Goal: Information Seeking & Learning: Understand process/instructions

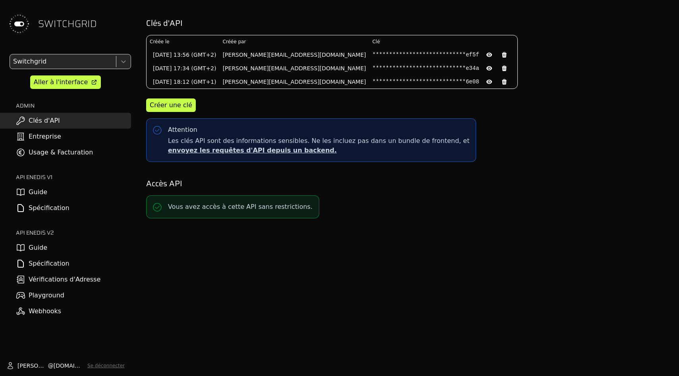
click at [87, 150] on link "Usage & Facturation" at bounding box center [65, 153] width 131 height 16
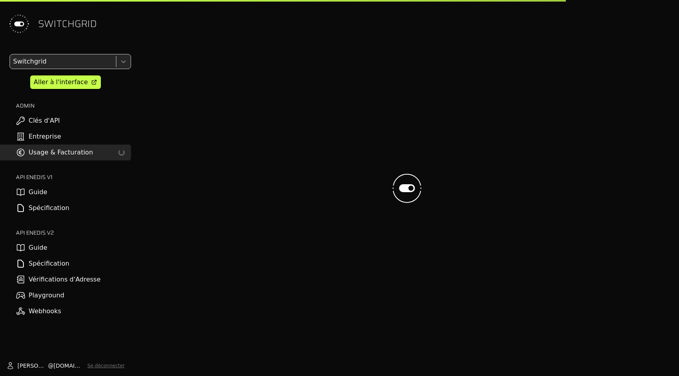
click at [77, 257] on link "Spécification" at bounding box center [65, 264] width 131 height 16
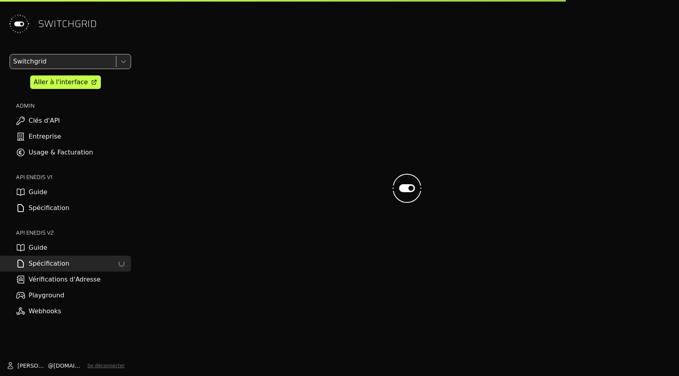
select select "**********"
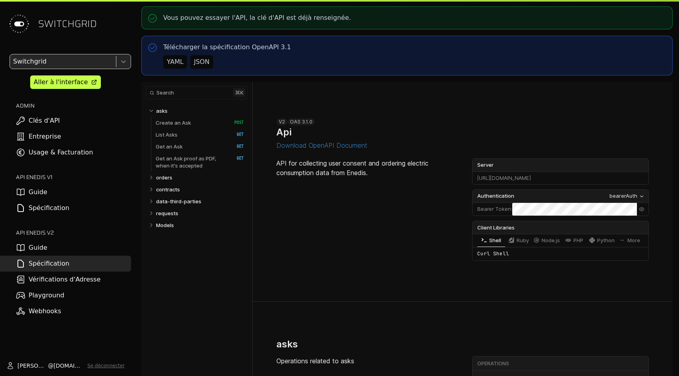
select select "**********"
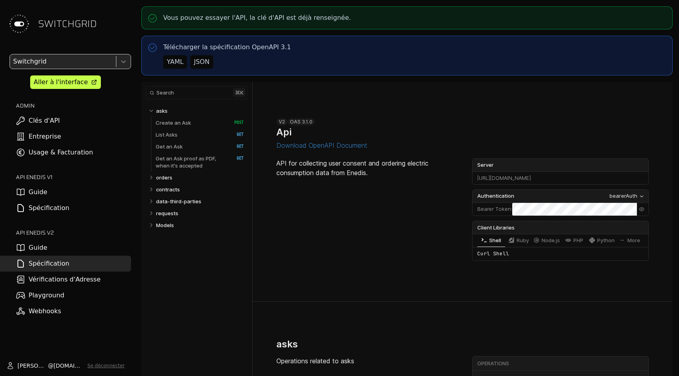
select select "**********"
click at [204, 147] on link "Get an Ask   HTTP Method: GET" at bounding box center [200, 147] width 88 height 12
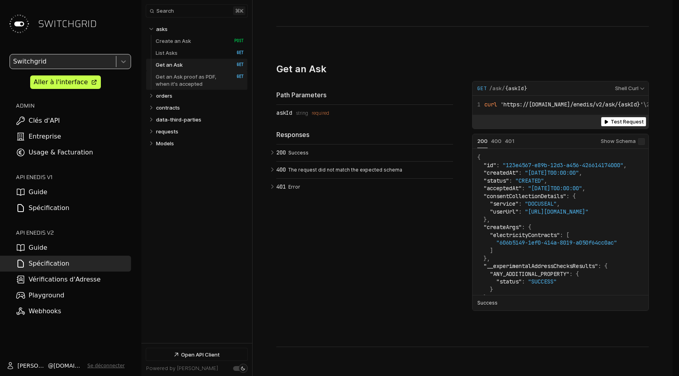
click at [212, 76] on p "Get an Ask proof as PDF, when it's accepted" at bounding box center [191, 80] width 70 height 14
click at [207, 106] on link "contracts" at bounding box center [200, 108] width 88 height 12
select select "**********"
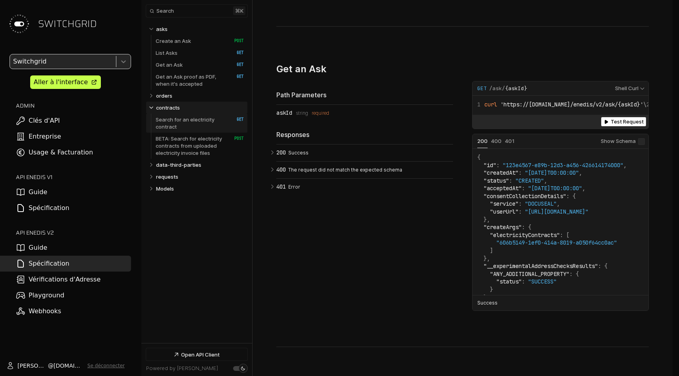
click at [204, 126] on p "Search for an electricity contract" at bounding box center [191, 123] width 70 height 14
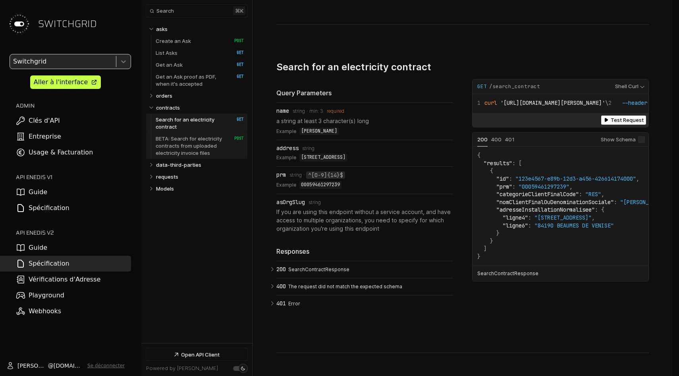
click at [203, 140] on p "BETA: Search for electricity contracts from uploaded electricity invoice files" at bounding box center [191, 145] width 70 height 21
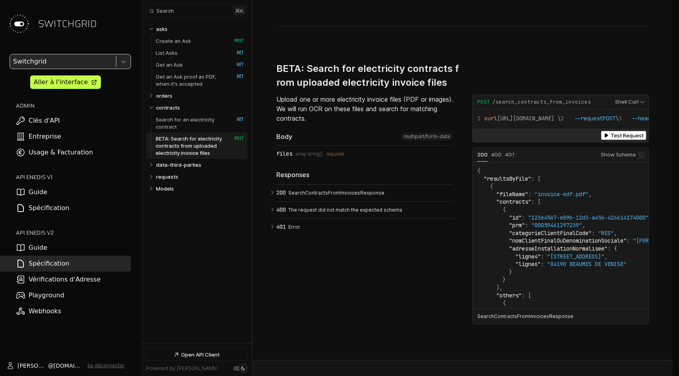
click at [203, 140] on p "BETA: Search for electricity contracts from uploaded electricity invoice files" at bounding box center [191, 145] width 70 height 21
click at [283, 256] on div "Upload one or more electricity invoice files (PDF or images). We will run OCR o…" at bounding box center [364, 209] width 177 height 230
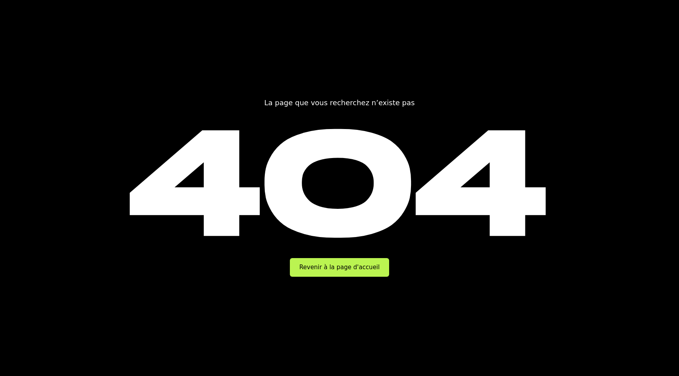
click at [328, 278] on main "La page que vous recherchez n’existe pas 404 Revenir à la page d'accueil" at bounding box center [339, 188] width 679 height 376
click at [328, 271] on link "Revenir à la page d'accueil" at bounding box center [339, 267] width 99 height 19
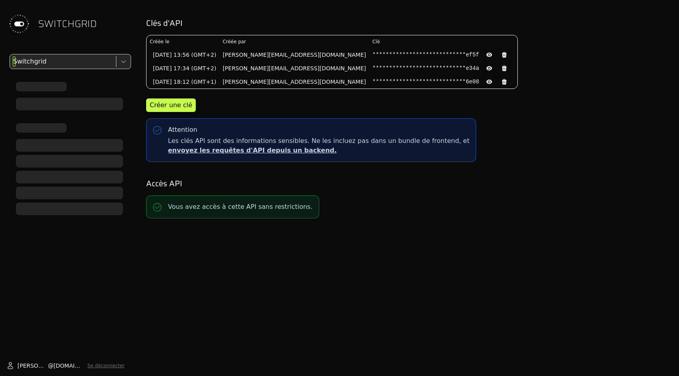
click at [89, 63] on div at bounding box center [62, 61] width 101 height 11
type input "*****"
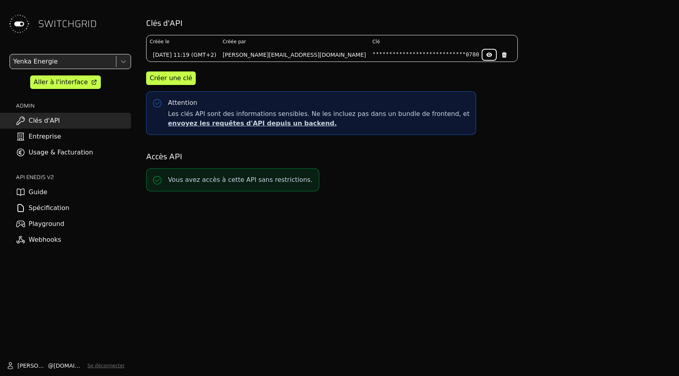
click at [486, 54] on icon at bounding box center [489, 55] width 6 height 6
click at [372, 54] on pre "88ae93e4811349af2aafbbace0a10780" at bounding box center [425, 55] width 107 height 8
copy pre "88ae93e4811349af2aafbbace0a10780"
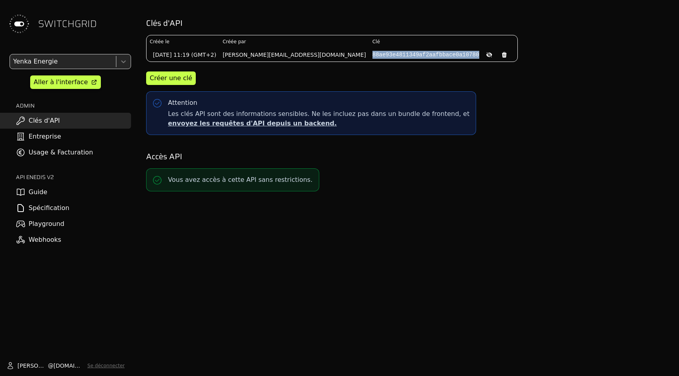
copy pre "88ae93e4811349af2aafbbace0a10780"
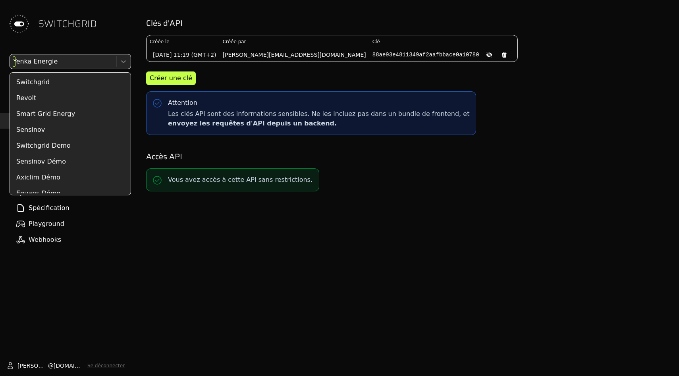
scroll to position [3511, 0]
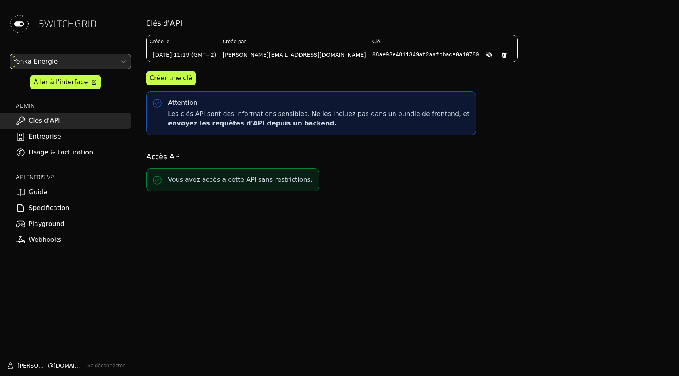
drag, startPoint x: 104, startPoint y: 61, endPoint x: 100, endPoint y: 43, distance: 18.3
click at [100, 43] on div "SWITCHGRID Yenka Energie Aller à l'interface ADMIN Clés d'API Entreprise Usage …" at bounding box center [65, 188] width 131 height 376
click at [100, 43] on div "SWITCHGRID" at bounding box center [65, 24] width 131 height 48
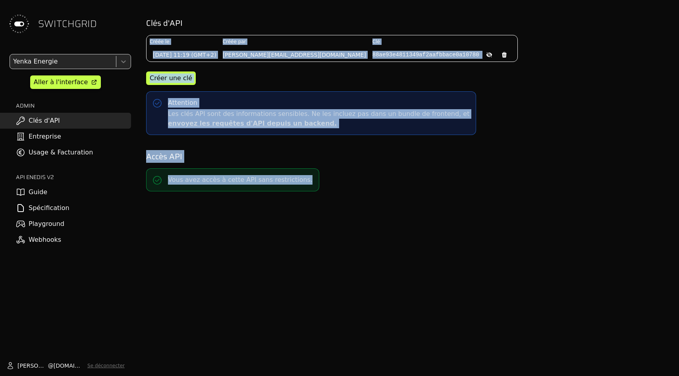
drag, startPoint x: 243, startPoint y: 263, endPoint x: 217, endPoint y: 21, distance: 243.1
click at [217, 21] on div "Clés d'API Créée le Créée par Clé 02/09/2025 11:19 (GMT+2) allan@sobry.co 88ae9…" at bounding box center [407, 188] width 544 height 376
click at [217, 21] on h2 "Clés d'API" at bounding box center [407, 22] width 522 height 11
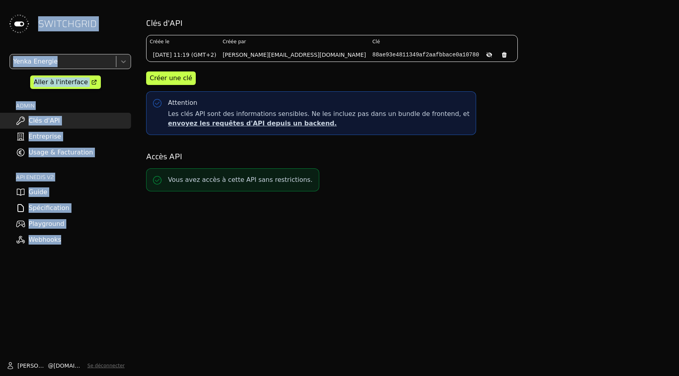
drag, startPoint x: 89, startPoint y: 13, endPoint x: 89, endPoint y: 289, distance: 276.3
click at [89, 289] on div "SWITCHGRID Yenka Energie Aller à l'interface ADMIN Clés d'API Entreprise Usage …" at bounding box center [65, 188] width 131 height 376
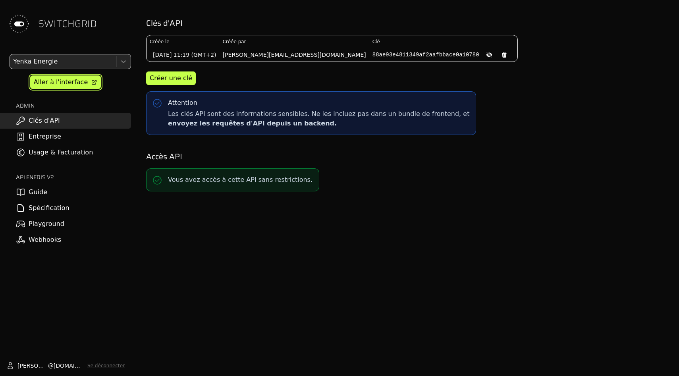
click at [81, 87] on div "Aller à l'interface" at bounding box center [61, 82] width 54 height 10
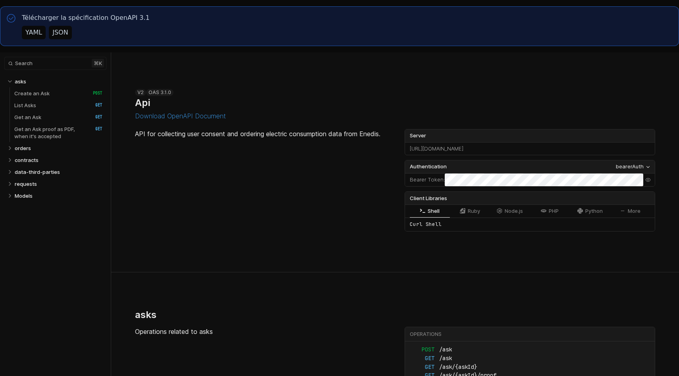
select select "**********"
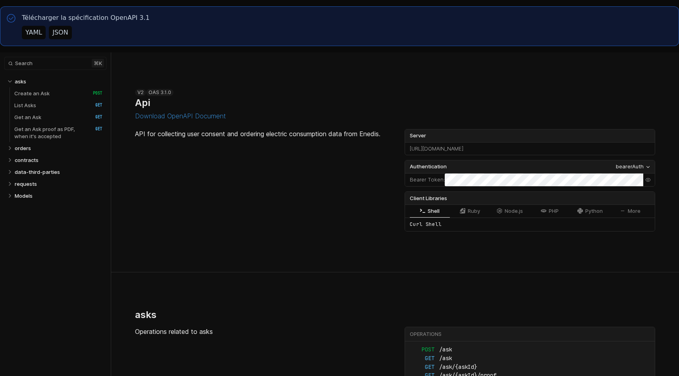
drag, startPoint x: 233, startPoint y: 239, endPoint x: 214, endPoint y: 46, distance: 193.9
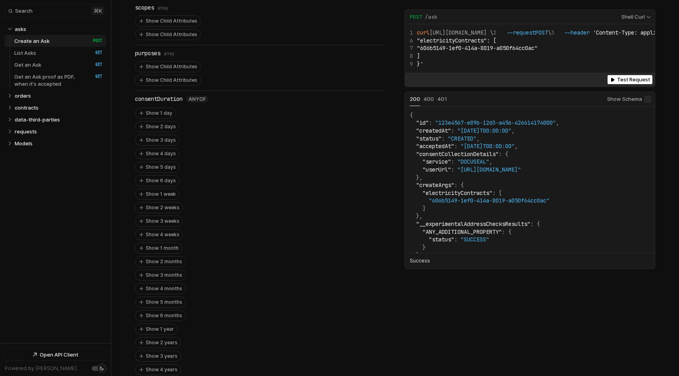
scroll to position [988, 0]
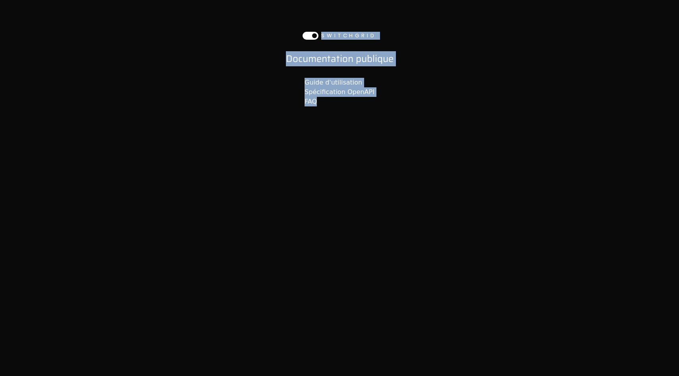
drag, startPoint x: 294, startPoint y: 25, endPoint x: 343, endPoint y: 199, distance: 180.3
click at [343, 199] on body "SWITCHGRID Documentation publique Guide d'utilisation Spécification OpenAPI FAQ" at bounding box center [339, 188] width 679 height 376
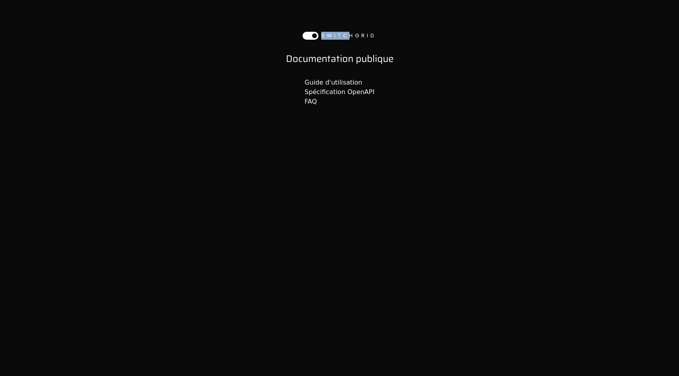
drag, startPoint x: 309, startPoint y: 38, endPoint x: 353, endPoint y: 38, distance: 43.7
click at [353, 38] on div "SWITCHGRID" at bounding box center [339, 36] width 666 height 8
click at [353, 38] on span "SWITCHGRID" at bounding box center [348, 36] width 55 height 8
drag, startPoint x: 384, startPoint y: 38, endPoint x: 258, endPoint y: 38, distance: 126.2
click at [258, 38] on div "SWITCHGRID" at bounding box center [339, 36] width 666 height 8
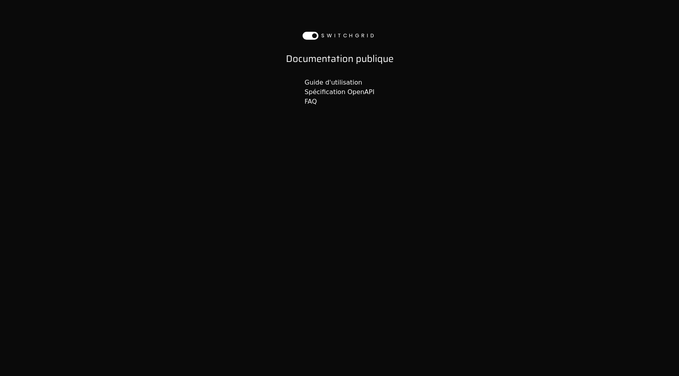
click at [258, 38] on div "SWITCHGRID" at bounding box center [339, 36] width 666 height 8
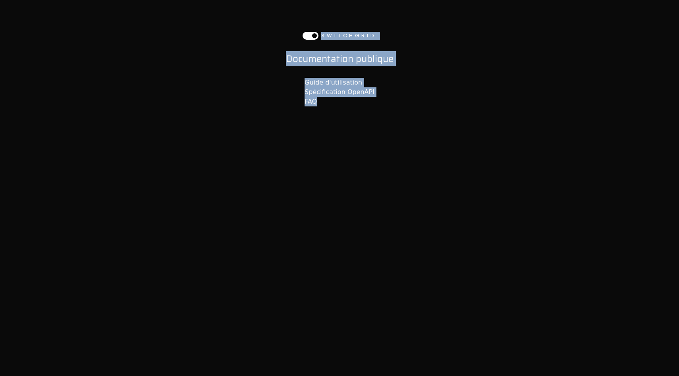
drag, startPoint x: 250, startPoint y: 30, endPoint x: 285, endPoint y: 188, distance: 161.9
click at [285, 188] on body "SWITCHGRID Documentation publique Guide d'utilisation Spécification OpenAPI FAQ" at bounding box center [339, 188] width 679 height 376
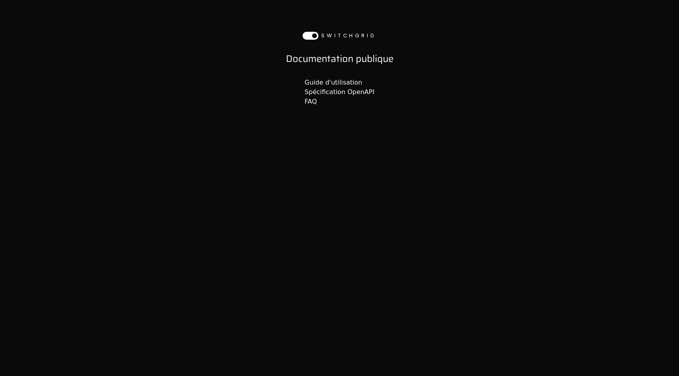
click at [285, 188] on body "SWITCHGRID Documentation publique Guide d'utilisation Spécification OpenAPI FAQ" at bounding box center [339, 188] width 679 height 376
click at [322, 94] on link "Spécification OpenAPI" at bounding box center [340, 92] width 70 height 8
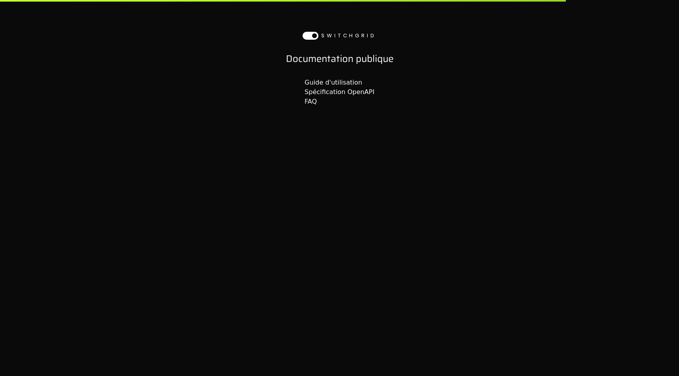
click at [322, 81] on link "Guide d'utilisation" at bounding box center [334, 83] width 58 height 8
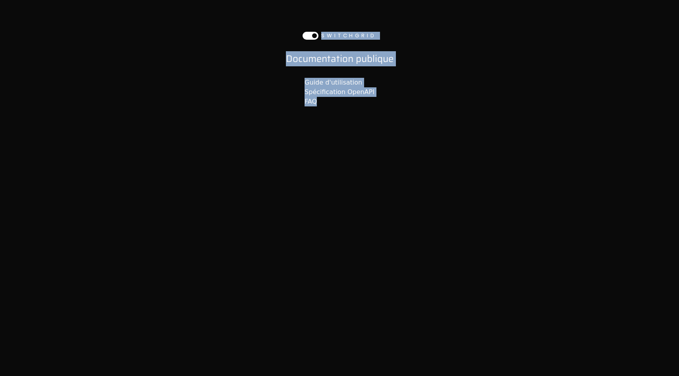
drag, startPoint x: 335, startPoint y: 19, endPoint x: 354, endPoint y: 212, distance: 193.9
click at [354, 209] on body "SWITCHGRID Documentation publique Guide d'utilisation Spécification OpenAPI FAQ" at bounding box center [339, 188] width 679 height 376
click at [354, 212] on body "SWITCHGRID Documentation publique Guide d'utilisation Spécification OpenAPI FAQ" at bounding box center [339, 188] width 679 height 376
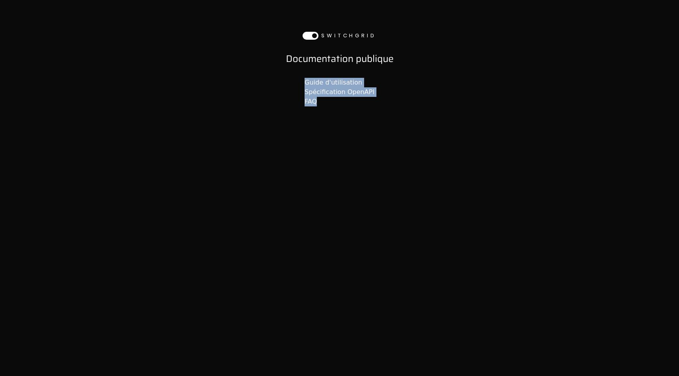
drag, startPoint x: 354, startPoint y: 212, endPoint x: 351, endPoint y: 66, distance: 146.1
click at [351, 66] on body "SWITCHGRID Documentation publique Guide d'utilisation Spécification OpenAPI FAQ" at bounding box center [339, 188] width 679 height 376
click at [351, 66] on div "SWITCHGRID Documentation publique Guide d'utilisation Spécification OpenAPI FAQ" at bounding box center [339, 56] width 679 height 113
click at [349, 83] on link "Guide d'utilisation" at bounding box center [334, 83] width 58 height 8
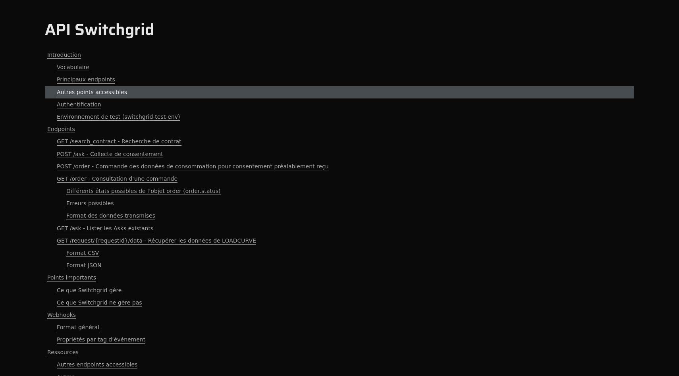
click at [349, 92] on link "Autres points accessibles" at bounding box center [339, 92] width 589 height 12
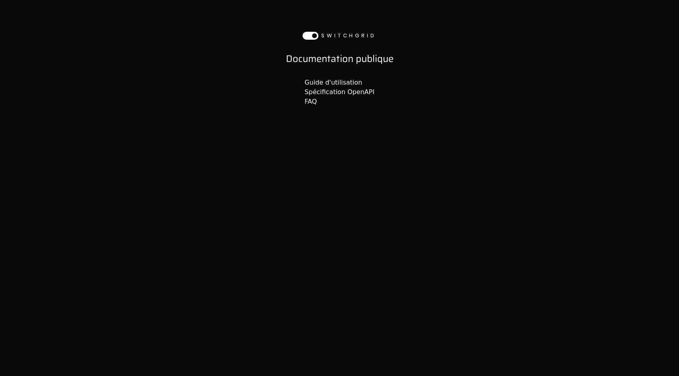
click at [317, 104] on link "FAQ" at bounding box center [311, 102] width 12 height 8
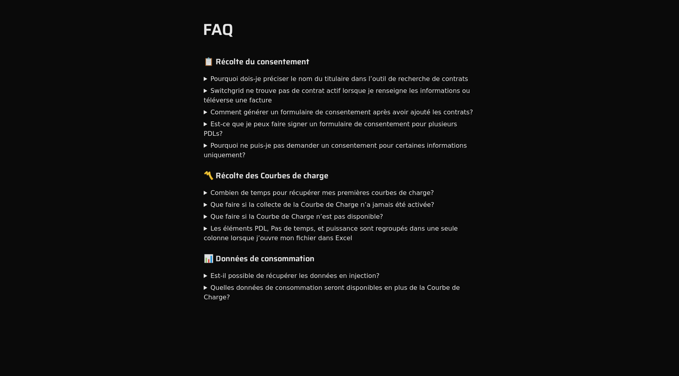
click at [308, 141] on summary "Pourquoi ne puis-je pas demander un consentement pour certaines informations un…" at bounding box center [340, 150] width 272 height 19
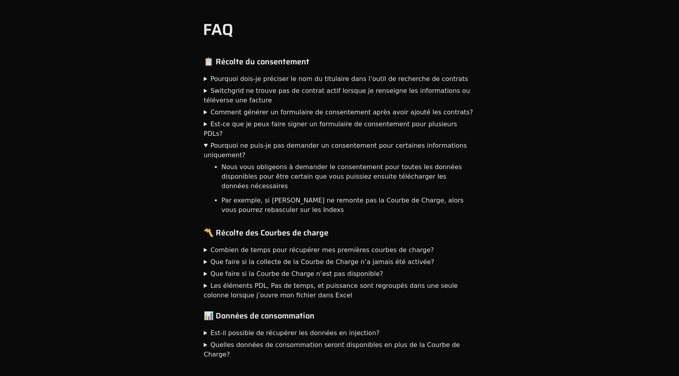
click at [308, 119] on summary "Est-ce que je peux faire signer un formulaire de consentement pour plusieurs PD…" at bounding box center [340, 128] width 272 height 19
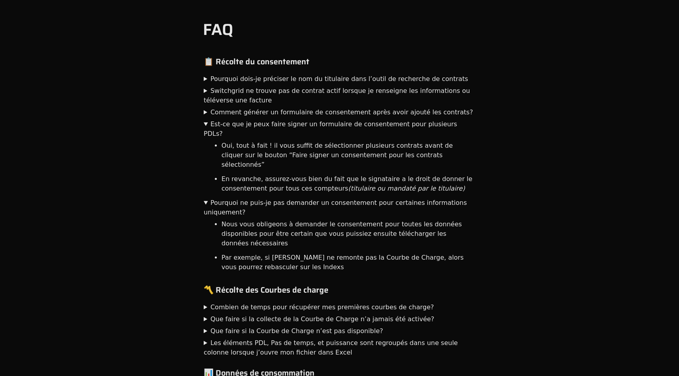
click at [308, 102] on summary "Switchgrid ne trouve pas de contrat actif lorsque je renseigne les informations…" at bounding box center [340, 95] width 272 height 19
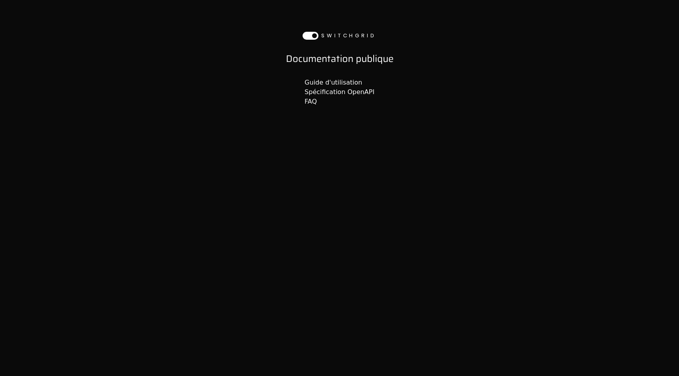
click at [315, 90] on link "Spécification OpenAPI" at bounding box center [340, 92] width 70 height 8
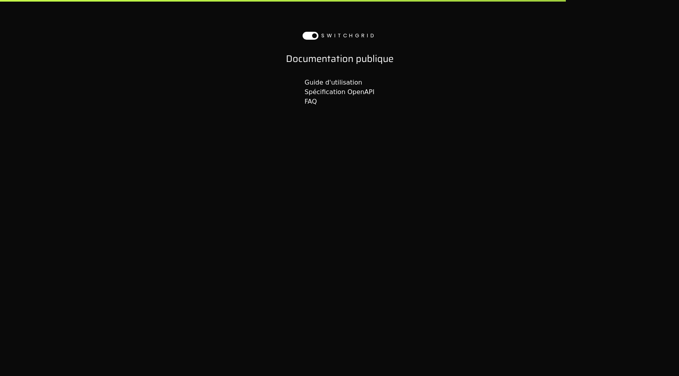
select select "**********"
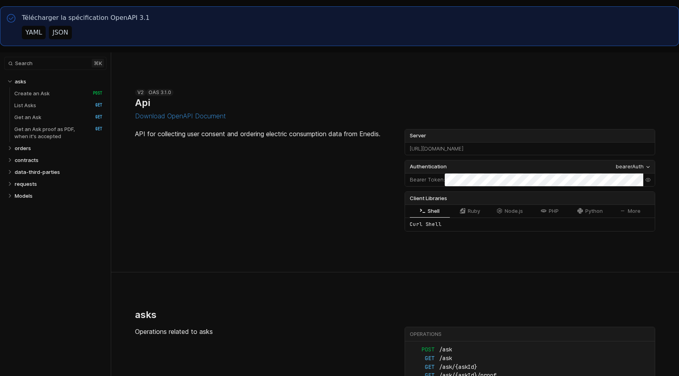
select select "**********"
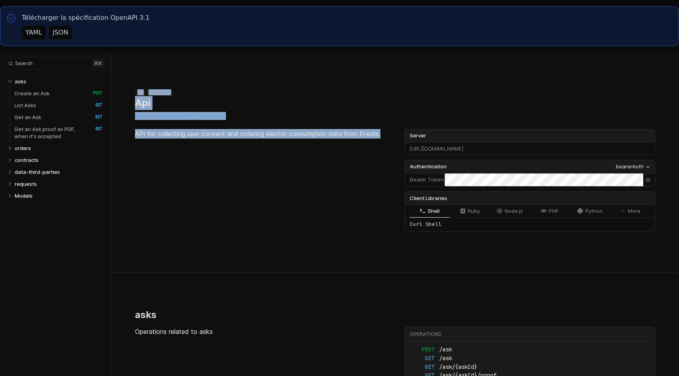
drag, startPoint x: 258, startPoint y: 60, endPoint x: 280, endPoint y: 245, distance: 186.4
click at [280, 245] on section "**********" at bounding box center [395, 162] width 520 height 220
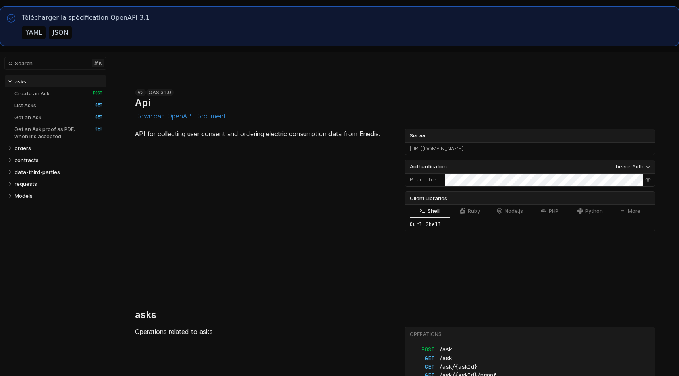
click at [351, 66] on section "**********" at bounding box center [395, 162] width 520 height 220
select select "**********"
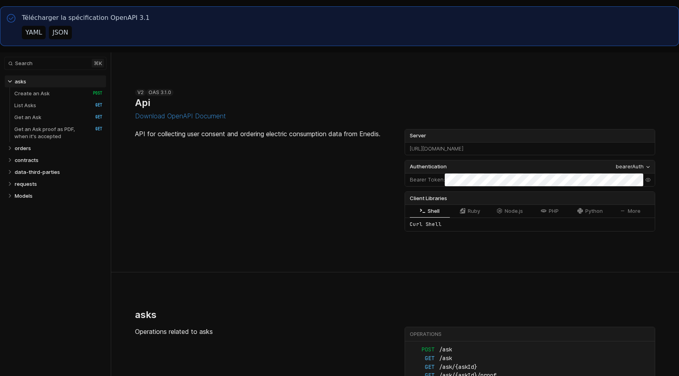
select select "**********"
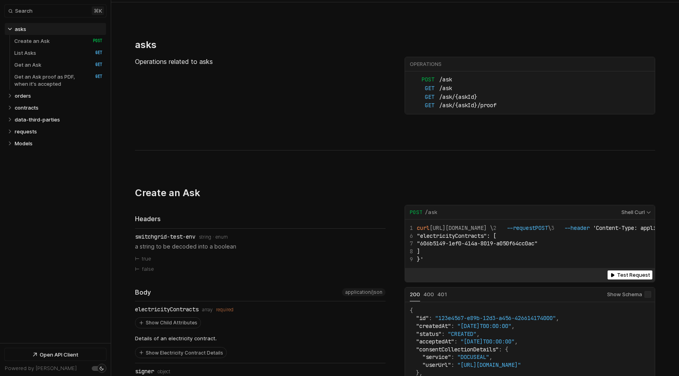
click at [181, 58] on p "Operations related to asks" at bounding box center [260, 62] width 251 height 10
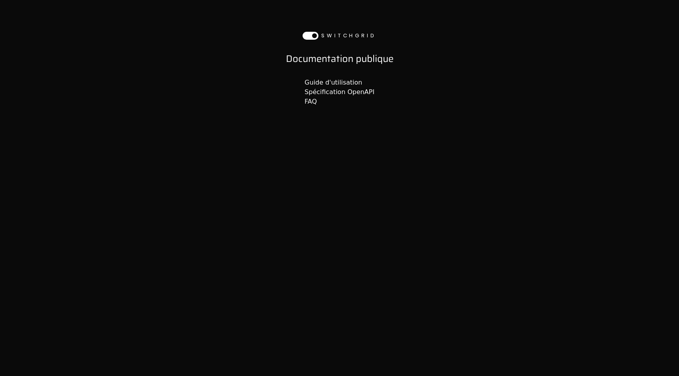
click at [316, 104] on link "FAQ" at bounding box center [311, 102] width 12 height 8
click at [321, 83] on link "Guide d'utilisation" at bounding box center [334, 83] width 58 height 8
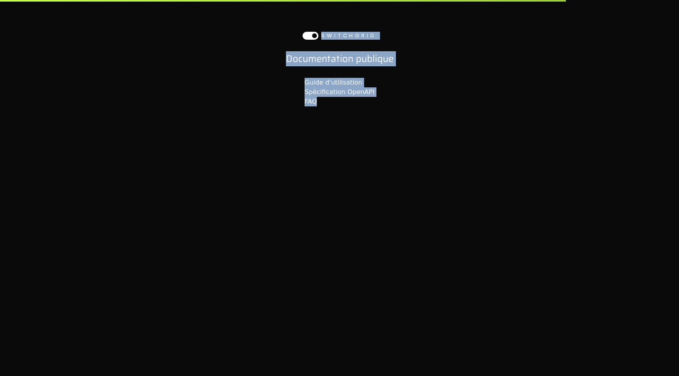
drag, startPoint x: 315, startPoint y: 169, endPoint x: 255, endPoint y: 7, distance: 172.9
click at [255, 7] on body "SWITCHGRID Documentation publique Guide d'utilisation Spécification OpenAPI FAQ" at bounding box center [339, 188] width 679 height 376
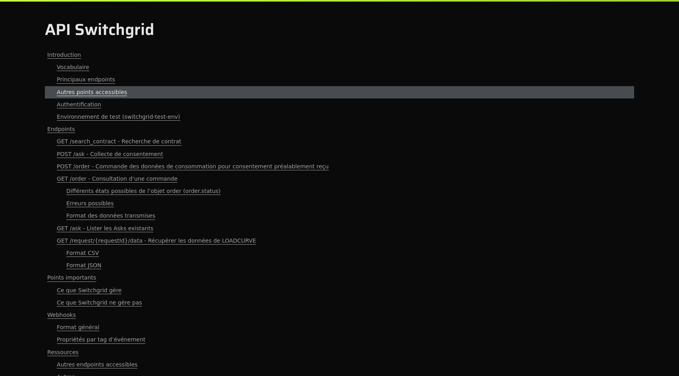
drag, startPoint x: 254, startPoint y: 39, endPoint x: 254, endPoint y: 90, distance: 51.2
click at [254, 90] on link "Autres points accessibles" at bounding box center [339, 92] width 589 height 12
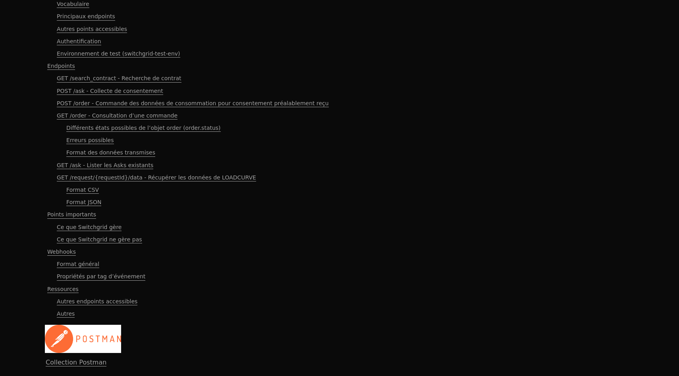
scroll to position [62, 0]
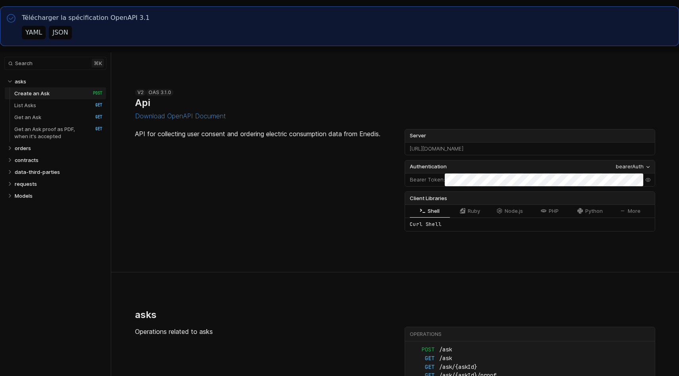
select select "**********"
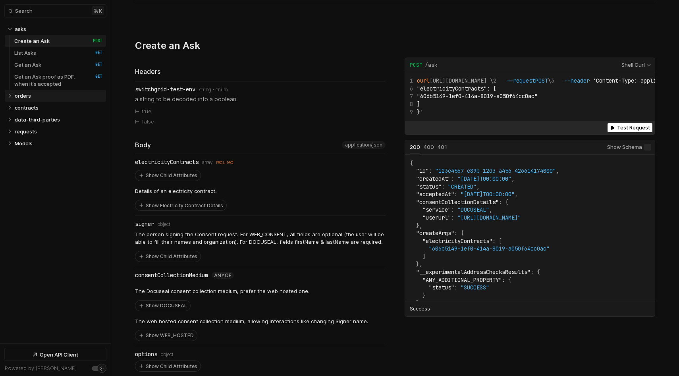
click at [47, 101] on link "orders" at bounding box center [59, 96] width 88 height 12
select select "**********"
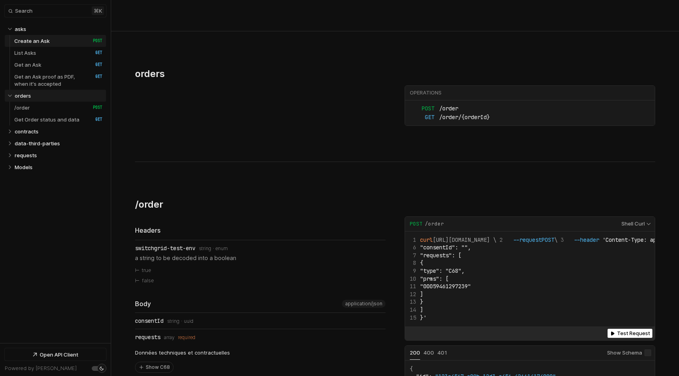
select select "**********"
click at [49, 120] on p "Get Order status and data" at bounding box center [46, 119] width 65 height 7
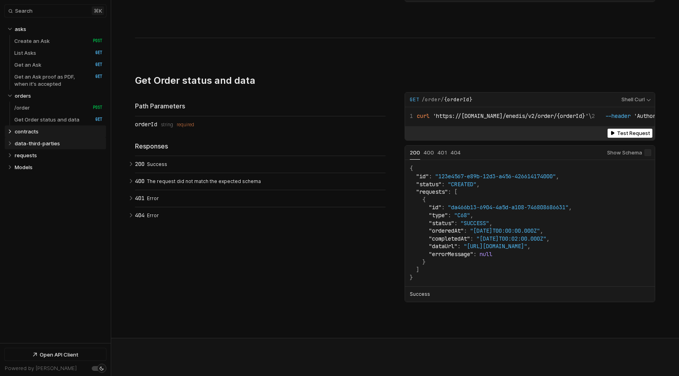
click at [50, 144] on p "data-third-parties" at bounding box center [37, 143] width 45 height 7
select select "**********"
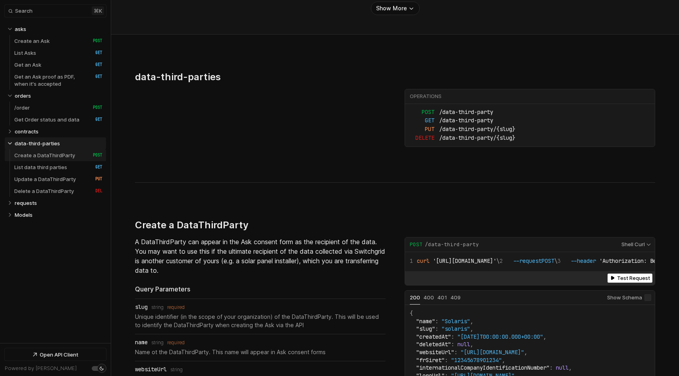
select select "**********"
click at [54, 155] on p "Create a DataThirdParty" at bounding box center [44, 155] width 61 height 7
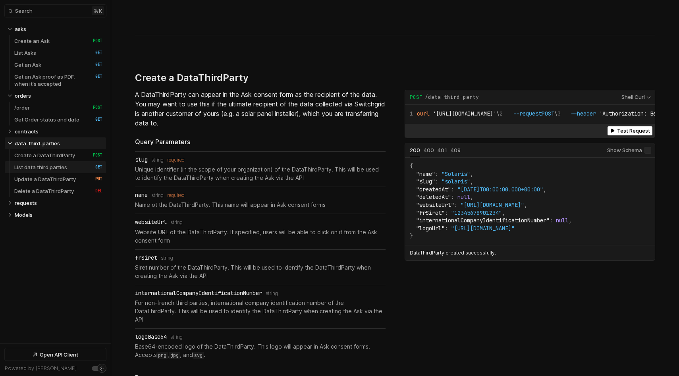
click at [54, 166] on p "List data third parties" at bounding box center [40, 167] width 53 height 7
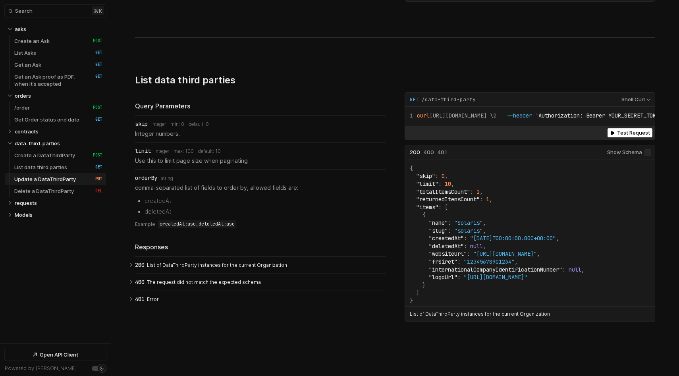
click at [55, 177] on p "Update a DataThirdParty" at bounding box center [45, 178] width 62 height 7
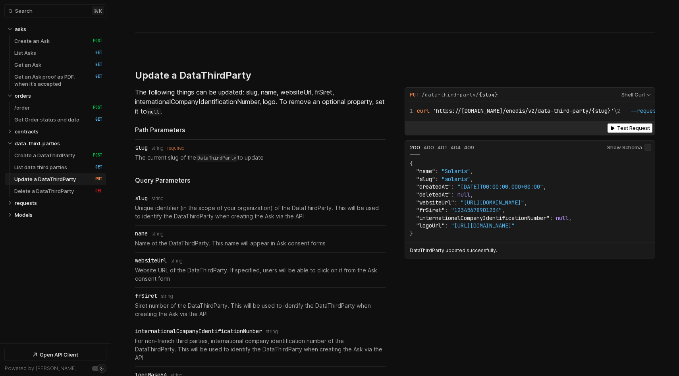
click at [55, 188] on p "Delete a DataThirdParty" at bounding box center [44, 190] width 60 height 7
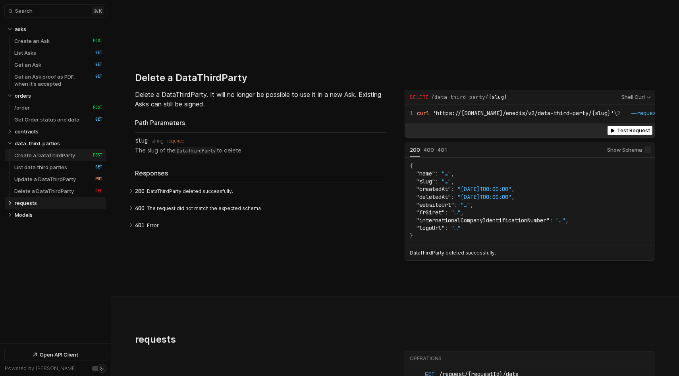
click at [55, 156] on p "Create a DataThirdParty" at bounding box center [44, 155] width 61 height 7
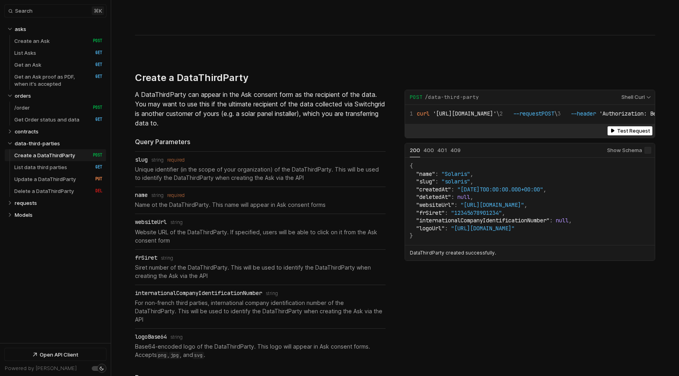
scroll to position [3952, 0]
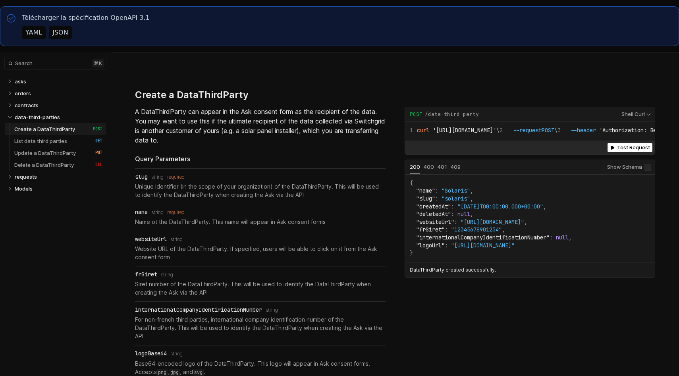
select select "**********"
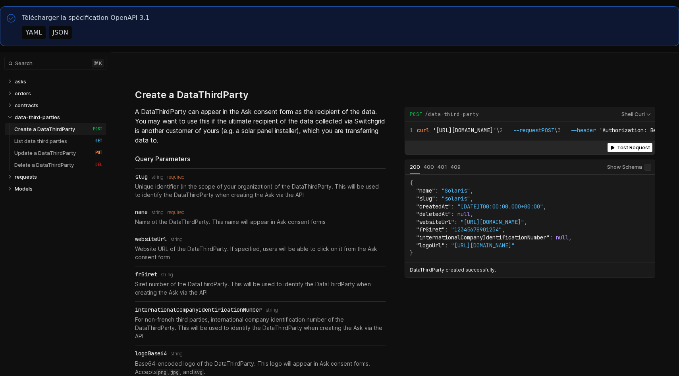
select select "**********"
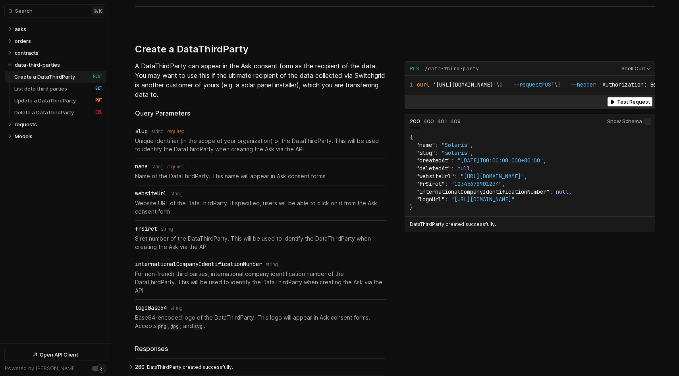
select select "**********"
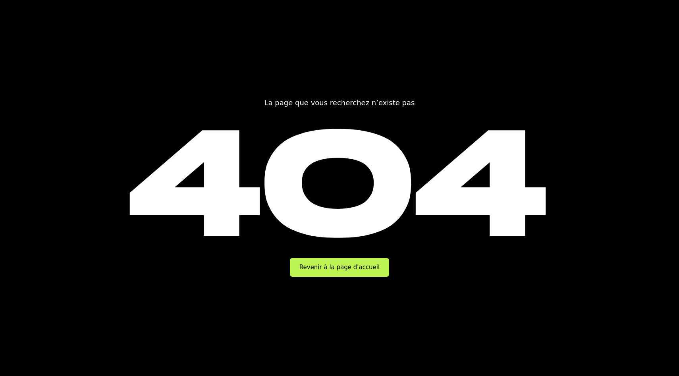
click at [246, 338] on main "La page que vous recherchez n’existe pas 404 Revenir à la page d'accueil" at bounding box center [339, 188] width 679 height 376
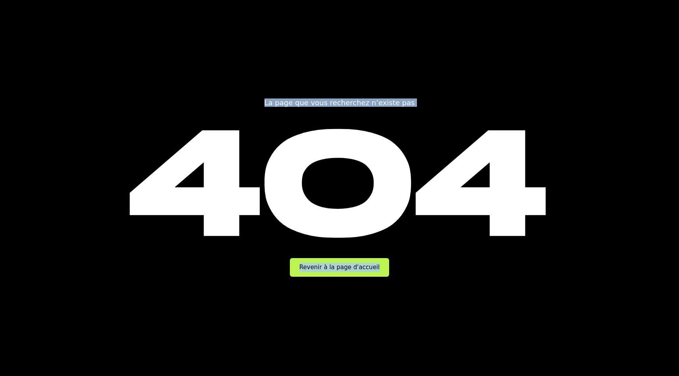
drag, startPoint x: 246, startPoint y: 338, endPoint x: 233, endPoint y: 35, distance: 303.6
click at [233, 35] on main "La page que vous recherchez n’existe pas 404 Revenir à la page d'accueil" at bounding box center [339, 188] width 679 height 376
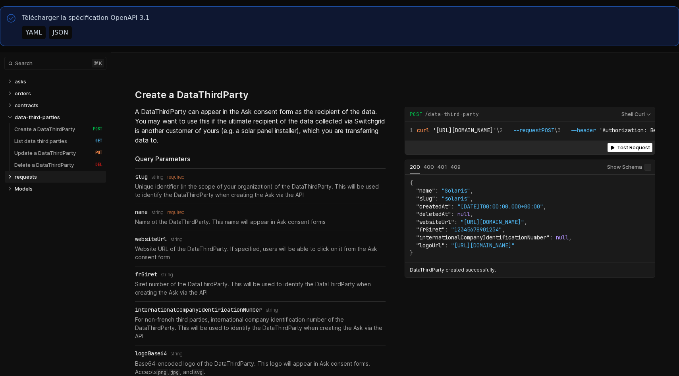
select select "**********"
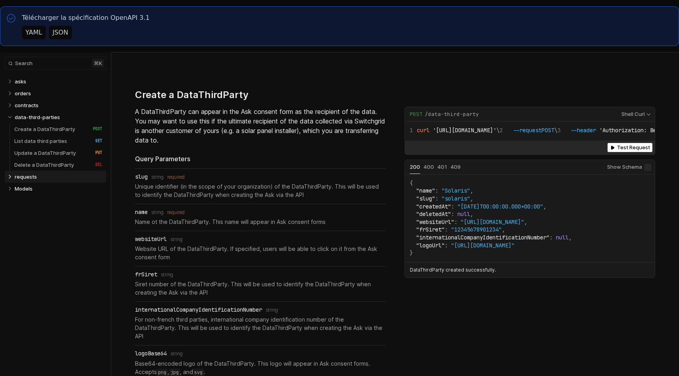
select select "**********"
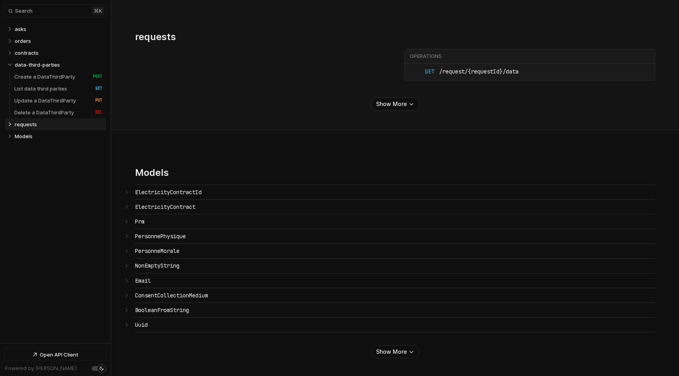
scroll to position [2438, 0]
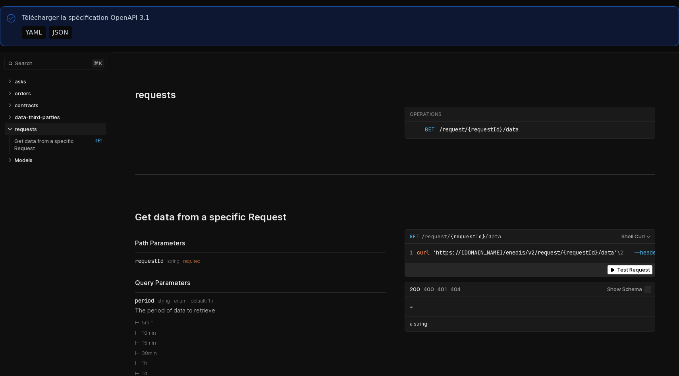
select select "**********"
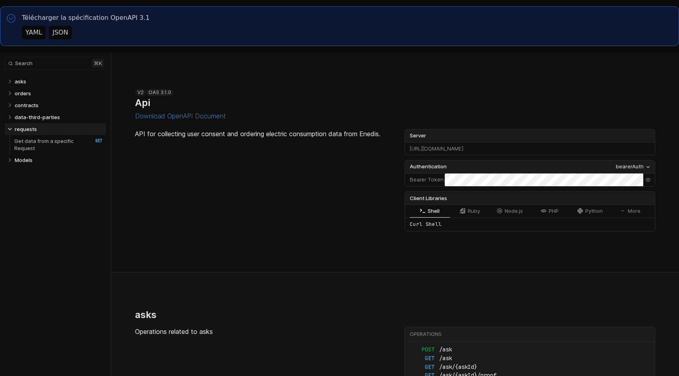
scroll to position [877, 0]
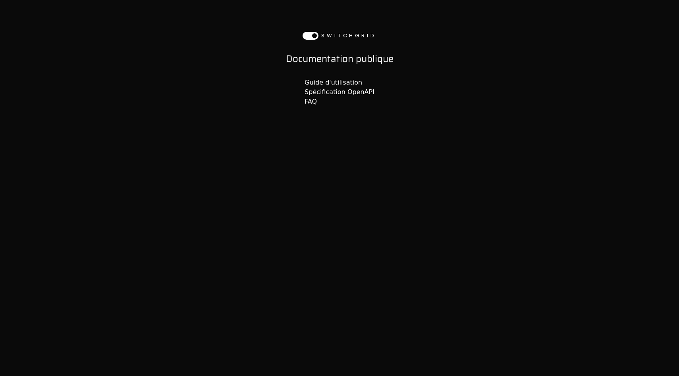
click at [329, 83] on link "Guide d'utilisation" at bounding box center [334, 83] width 58 height 8
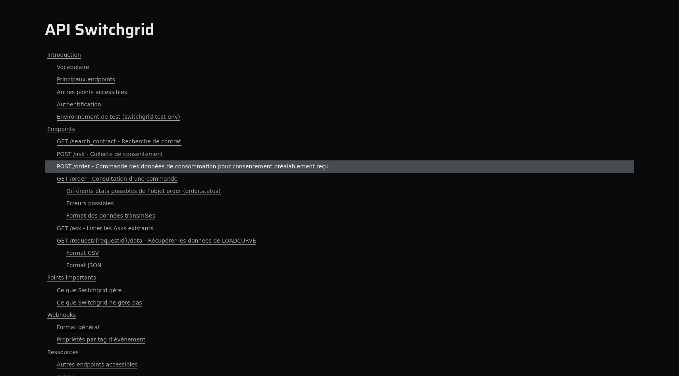
click at [112, 164] on span "POST /order - Commande des données de consommation pour consentement préalablem…" at bounding box center [193, 167] width 272 height 8
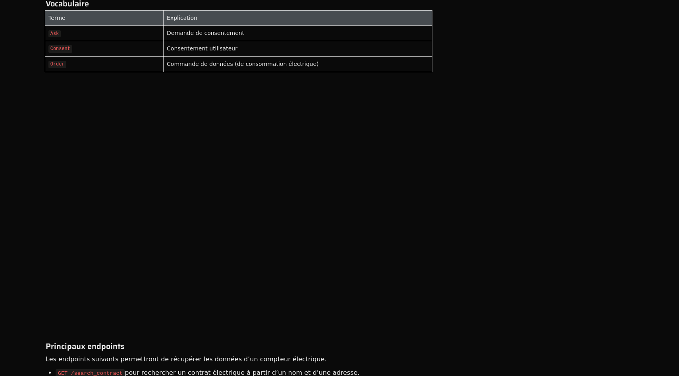
scroll to position [512, 0]
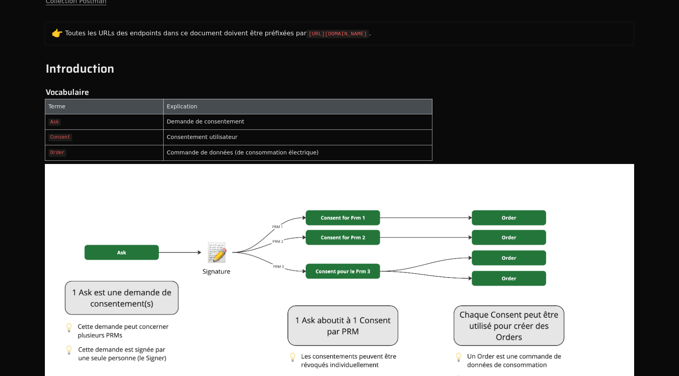
scroll to position [424, 0]
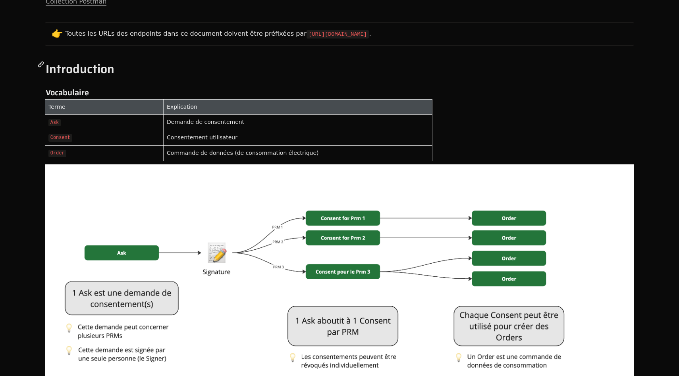
click at [43, 64] on icon at bounding box center [41, 65] width 6 height 6
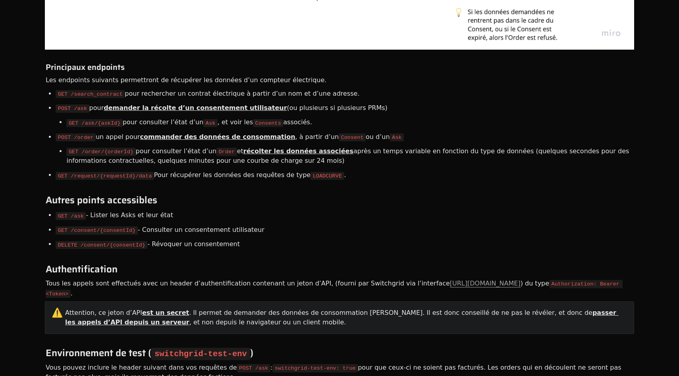
scroll to position [788, 0]
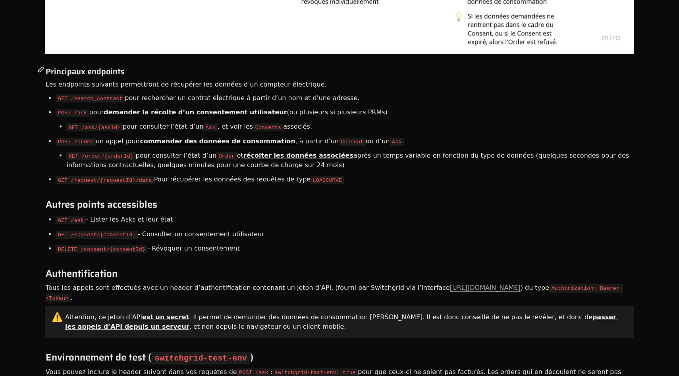
click at [41, 70] on icon at bounding box center [41, 70] width 6 height 6
click at [39, 68] on icon at bounding box center [41, 69] width 6 height 6
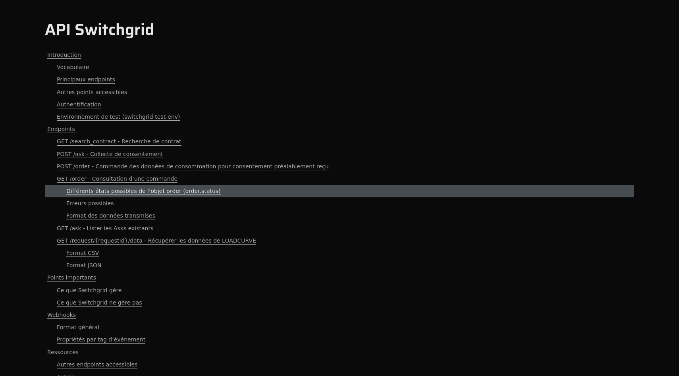
click at [84, 193] on span "Différents états possibles de l’objet order (order.status)" at bounding box center [143, 191] width 154 height 8
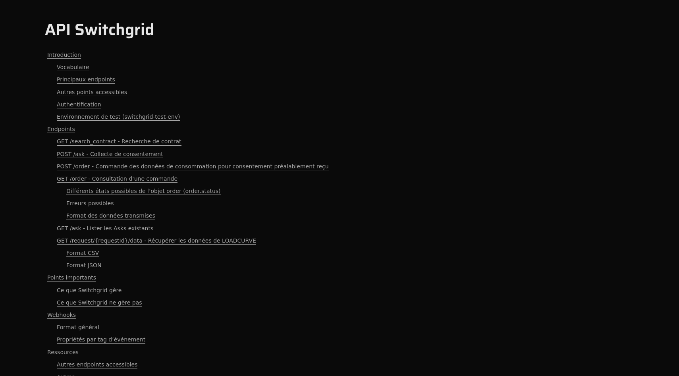
scroll to position [670, 0]
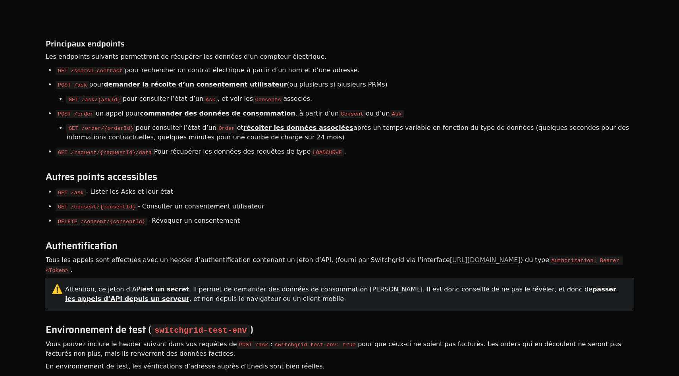
scroll to position [836, 0]
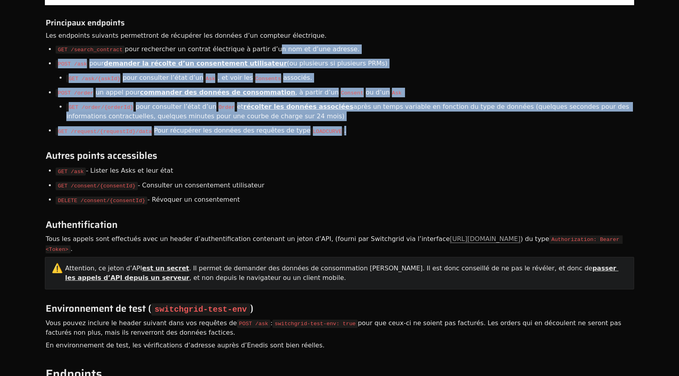
drag, startPoint x: 286, startPoint y: 156, endPoint x: 261, endPoint y: 45, distance: 114.2
click at [261, 45] on li "GET /search_contract pour rechercher un contrat électrique à partir d’un nom et…" at bounding box center [208, 49] width 304 height 14
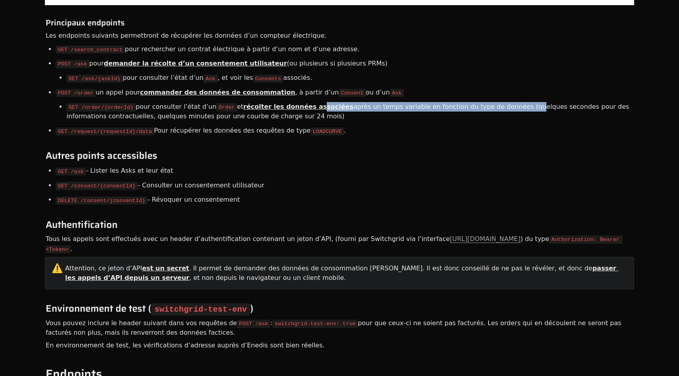
drag, startPoint x: 375, startPoint y: 106, endPoint x: 499, endPoint y: 106, distance: 124.3
click at [499, 106] on li "GET /order/{orderId} pour consulter l’état d’un Order et récolter les données a…" at bounding box center [349, 112] width 567 height 24
drag, startPoint x: 499, startPoint y: 106, endPoint x: 227, endPoint y: 103, distance: 272.0
click at [229, 103] on li "GET /order/{orderId} pour consulter l’état d’un Order et récolter les données a…" at bounding box center [349, 112] width 567 height 24
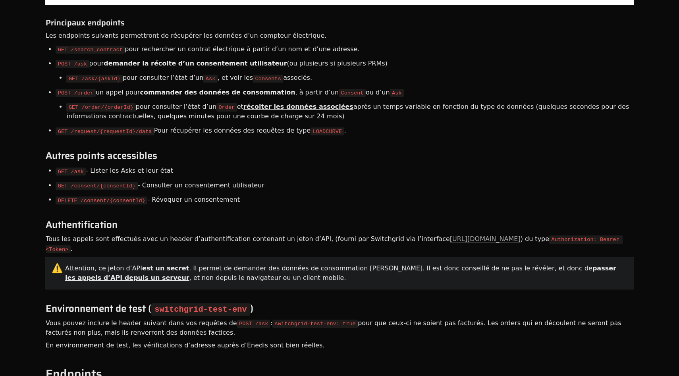
click at [227, 103] on code "Order" at bounding box center [226, 107] width 21 height 8
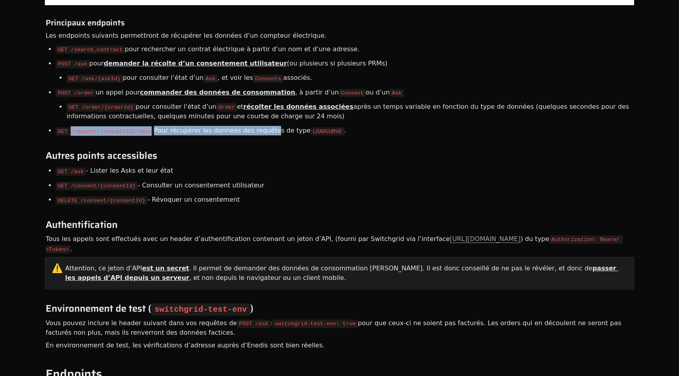
drag, startPoint x: 69, startPoint y: 129, endPoint x: 267, endPoint y: 129, distance: 197.7
click at [267, 129] on li "GET /request/{requestId}/data Pour récupérer les données des requêtes de type L…" at bounding box center [201, 130] width 290 height 14
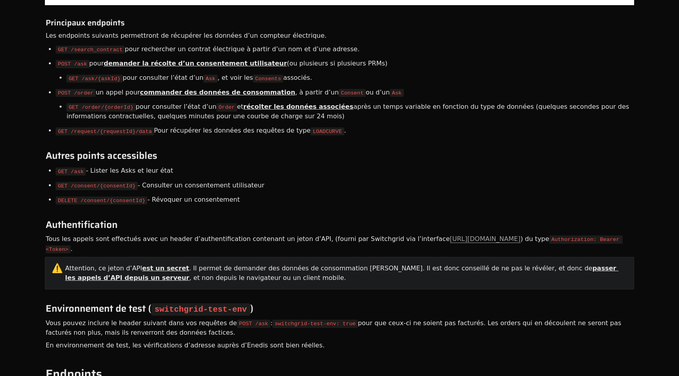
drag, startPoint x: 350, startPoint y: 131, endPoint x: 64, endPoint y: 132, distance: 285.8
drag, startPoint x: 100, startPoint y: 126, endPoint x: 226, endPoint y: 130, distance: 126.3
click at [226, 130] on li "GET /request/{requestId}/data Pour récupérer les données des requêtes de type L…" at bounding box center [201, 130] width 290 height 14
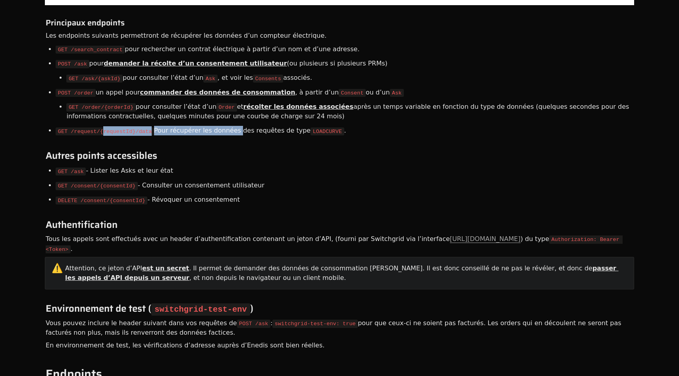
drag, startPoint x: 226, startPoint y: 130, endPoint x: 102, endPoint y: 130, distance: 123.9
click at [102, 130] on li "GET /request/{requestId}/data Pour récupérer les données des requêtes de type L…" at bounding box center [201, 130] width 290 height 14
click at [102, 130] on code "GET /request/{requestId}/data" at bounding box center [105, 131] width 98 height 8
drag, startPoint x: 355, startPoint y: 235, endPoint x: 361, endPoint y: 271, distance: 37.1
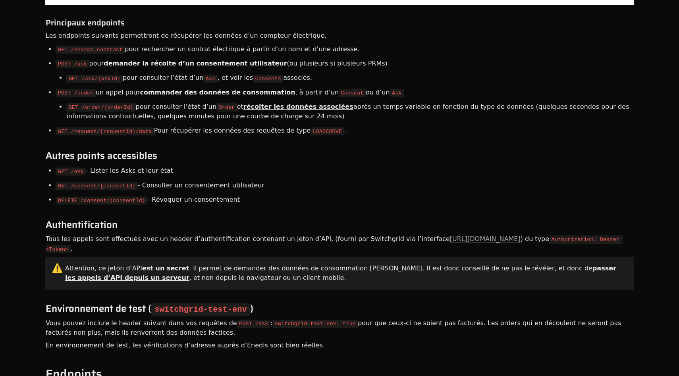
click at [361, 271] on div "⚠️ Attention, ce jeton d’API est un secret . Il permet de demander des données …" at bounding box center [339, 273] width 589 height 33
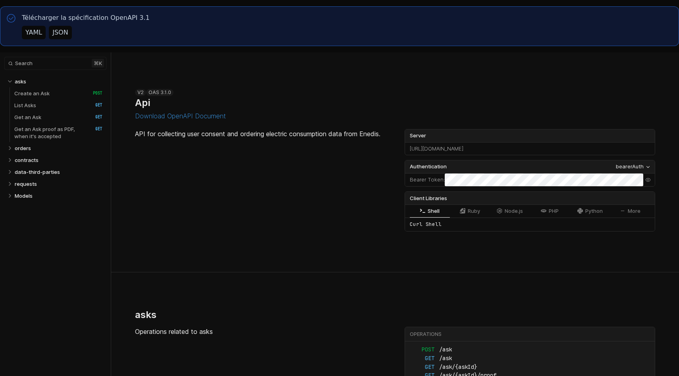
select select "**********"
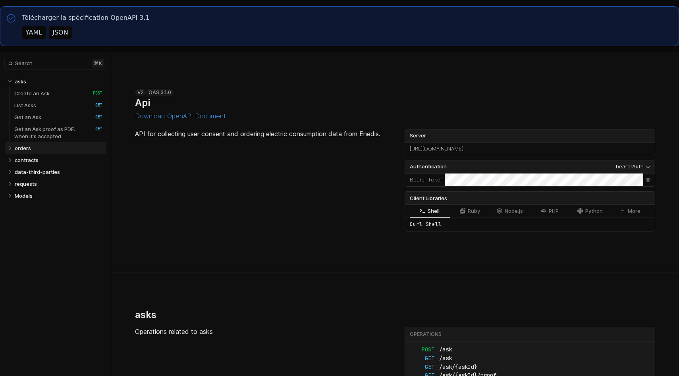
click at [34, 146] on link "orders" at bounding box center [59, 148] width 88 height 12
select select "**********"
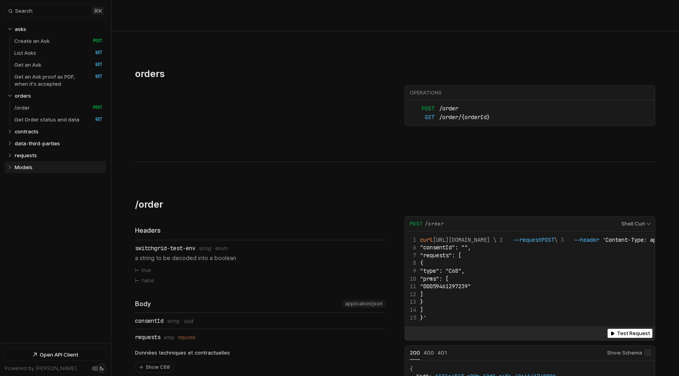
select select "**********"
click at [45, 110] on link "/order   HTTP Method: POST" at bounding box center [58, 108] width 88 height 12
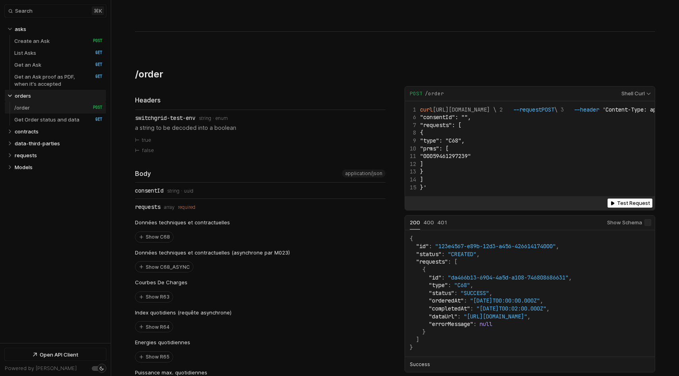
click at [45, 110] on link "/order   HTTP Method: POST" at bounding box center [58, 108] width 88 height 12
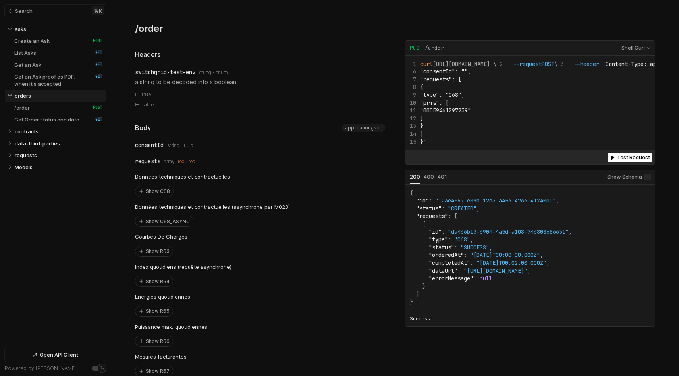
scroll to position [2734, 0]
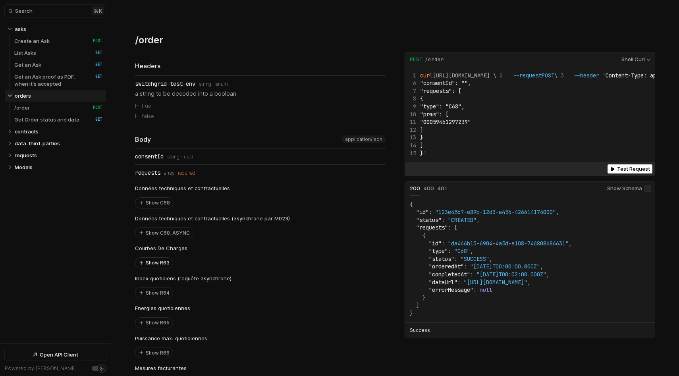
click at [157, 258] on button "Show R63" at bounding box center [153, 263] width 37 height 10
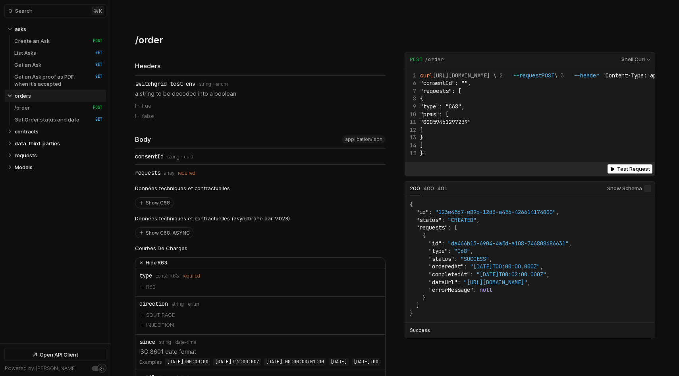
click at [157, 258] on button "Hide R63" at bounding box center [260, 263] width 250 height 11
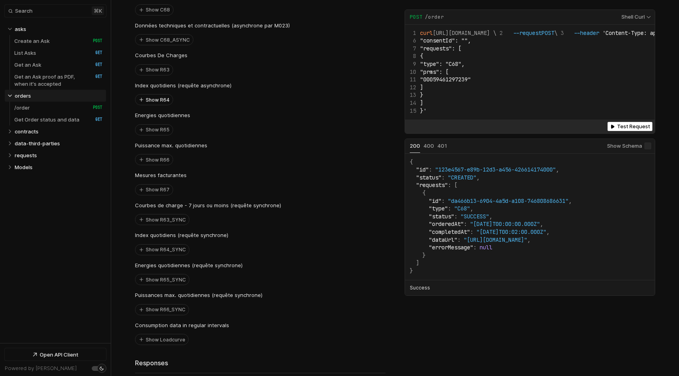
scroll to position [2952, 0]
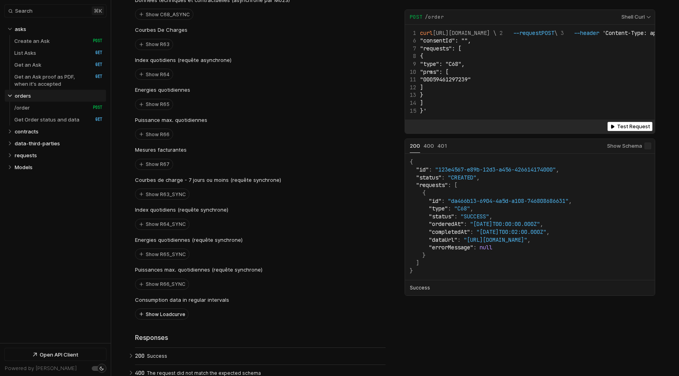
click at [156, 309] on button "Show Loadcurve" at bounding box center [161, 314] width 53 height 10
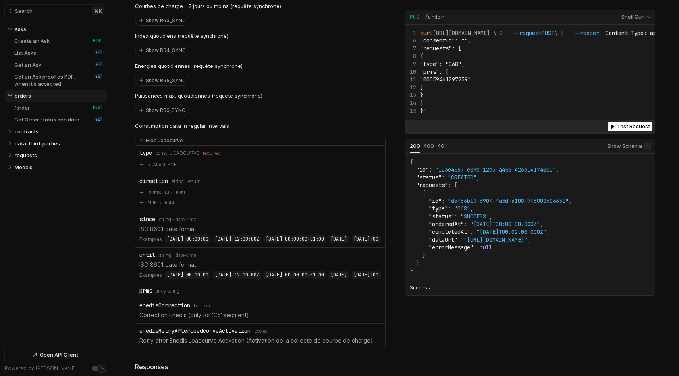
scroll to position [3122, 0]
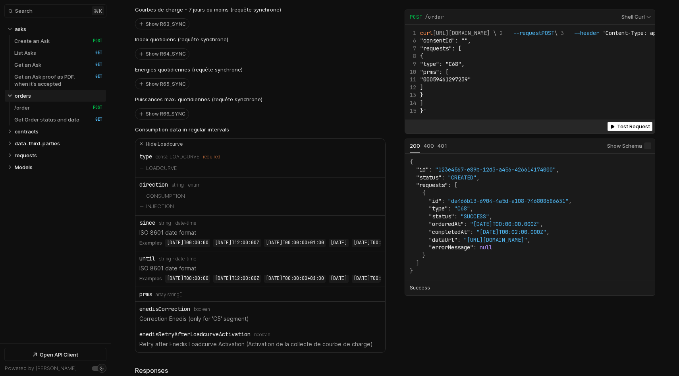
click at [134, 152] on div "orders ​ # Copy link orders Operations POST /order GET /order/{orderId} /order …" at bounding box center [395, 125] width 568 height 1294
click at [53, 110] on link "/order   HTTP Method: POST" at bounding box center [58, 108] width 88 height 12
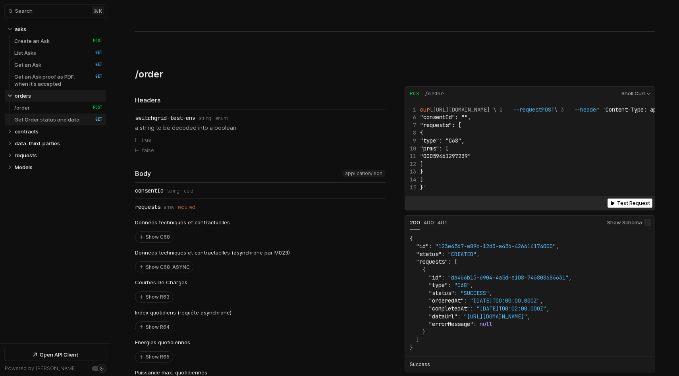
click at [53, 121] on p "Get Order status and data" at bounding box center [46, 119] width 65 height 7
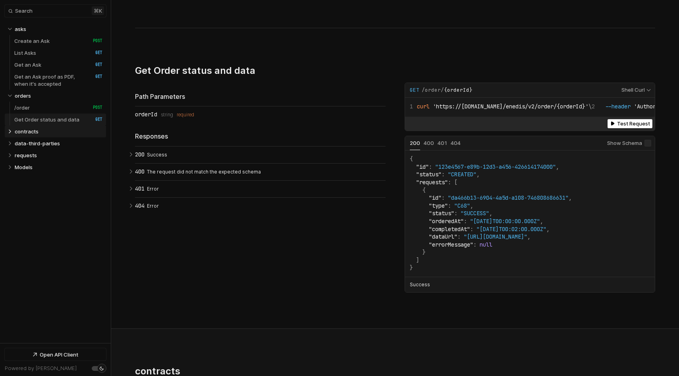
click at [53, 121] on p "Get Order status and data" at bounding box center [46, 119] width 65 height 7
click at [54, 72] on link "Get an Ask proof as PDF, when it's accepted   HTTP Method: GET" at bounding box center [58, 80] width 88 height 19
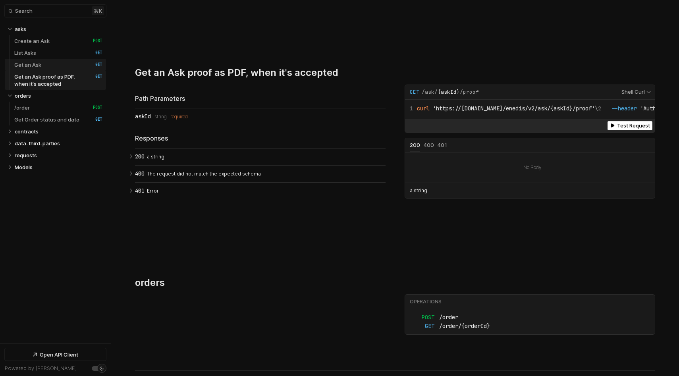
click at [55, 63] on link "Get an Ask   HTTP Method: GET" at bounding box center [58, 65] width 88 height 12
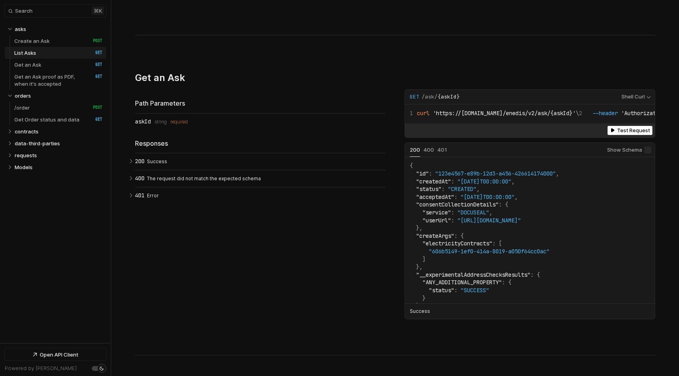
click at [55, 55] on link "List Asks   HTTP Method: GET" at bounding box center [58, 53] width 88 height 12
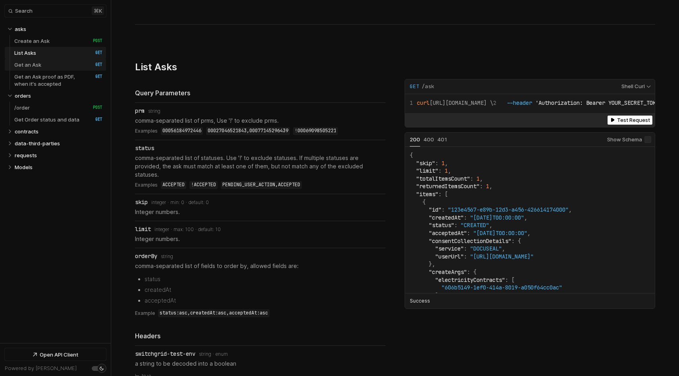
click at [56, 63] on link "Get an Ask   HTTP Method: GET" at bounding box center [58, 65] width 88 height 12
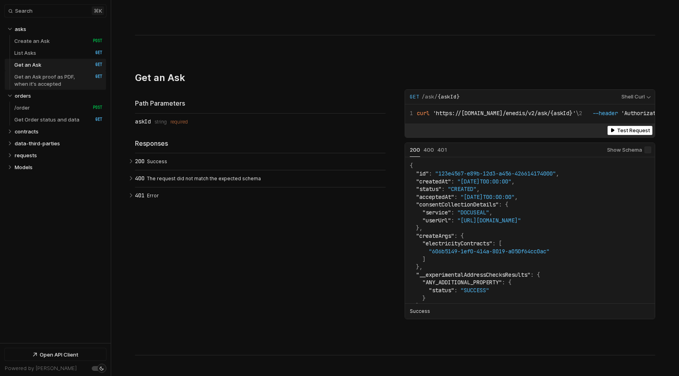
click at [56, 78] on p "Get an Ask proof as PDF, when it's accepted" at bounding box center [49, 80] width 70 height 14
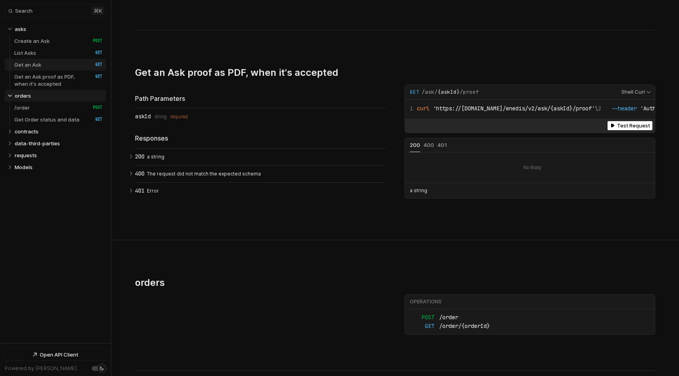
click at [56, 63] on link "Get an Ask   HTTP Method: GET" at bounding box center [58, 65] width 88 height 12
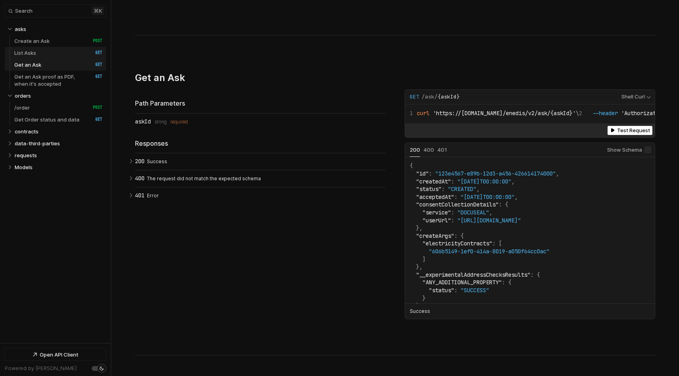
click at [56, 52] on link "List Asks   HTTP Method: GET" at bounding box center [58, 53] width 88 height 12
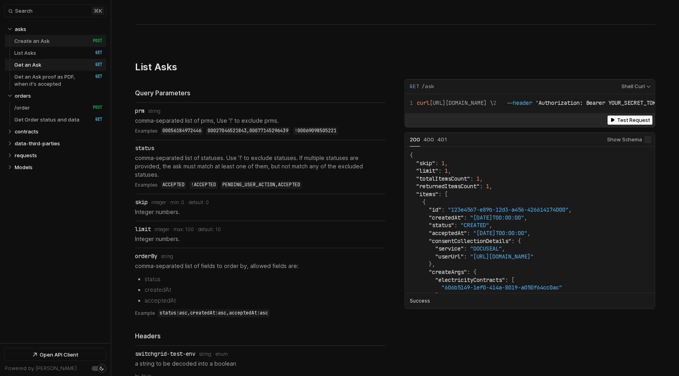
click at [59, 44] on link "Create an Ask   HTTP Method: POST" at bounding box center [58, 41] width 88 height 12
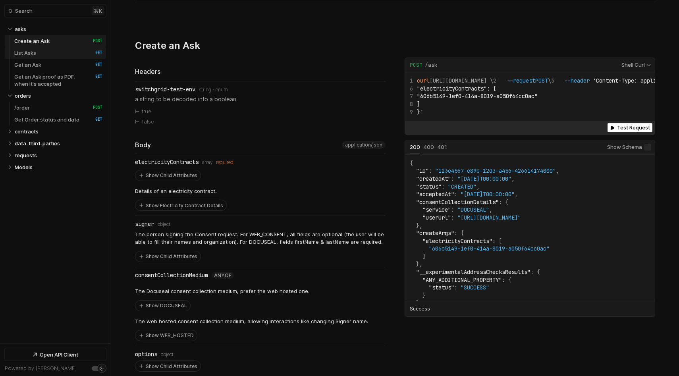
click at [60, 49] on link "List Asks   HTTP Method: GET" at bounding box center [58, 53] width 88 height 12
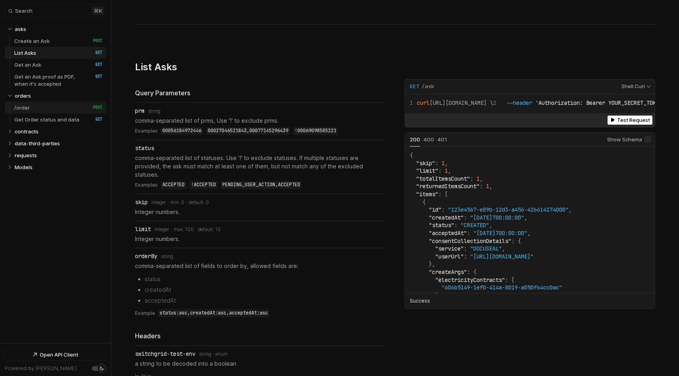
click at [62, 110] on link "/order   HTTP Method: POST" at bounding box center [58, 108] width 88 height 12
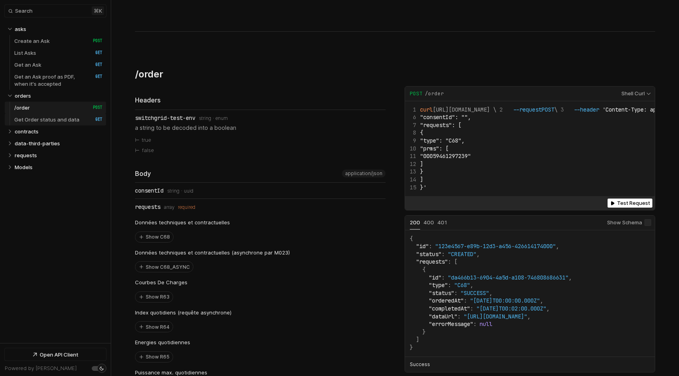
click at [62, 120] on p "Get Order status and data" at bounding box center [46, 119] width 65 height 7
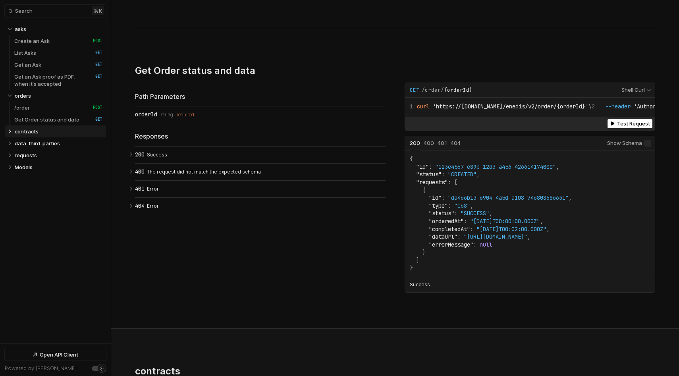
click at [50, 134] on link "contracts" at bounding box center [59, 131] width 88 height 12
select select "**********"
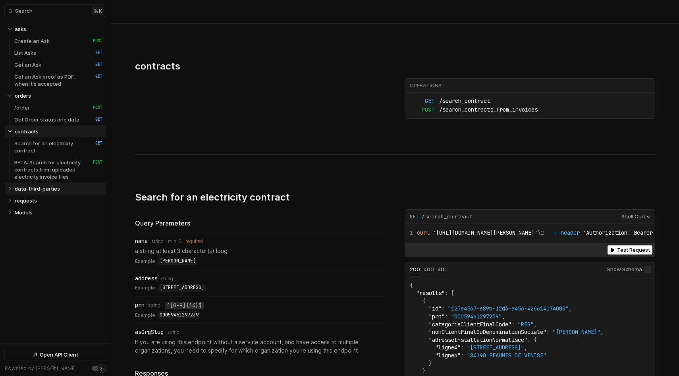
click at [52, 183] on link "data-third-parties" at bounding box center [59, 189] width 88 height 12
select select "**********"
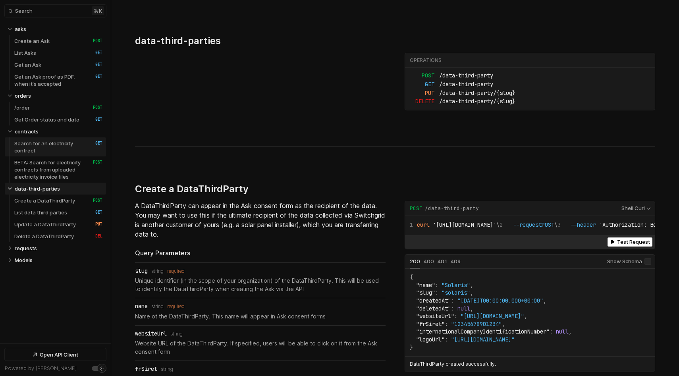
select select "**********"
click at [51, 141] on p "Search for an electricity contract" at bounding box center [49, 147] width 70 height 14
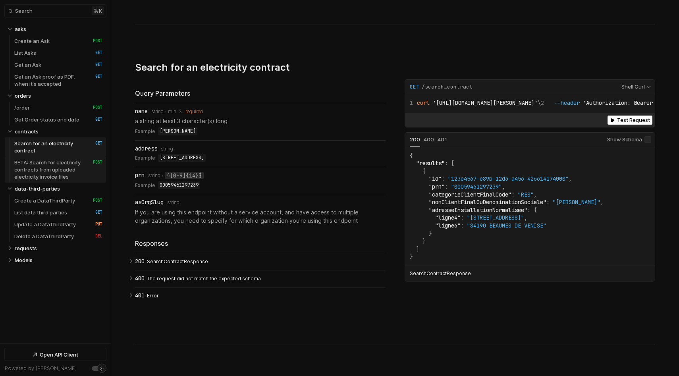
click at [51, 173] on p "BETA: Search for electricity contracts from uploaded electricity invoice files" at bounding box center [49, 169] width 70 height 21
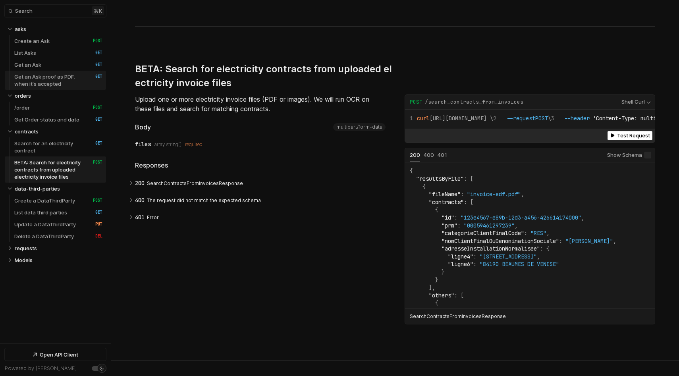
click at [52, 84] on p "Get an Ask proof as PDF, when it's accepted" at bounding box center [49, 80] width 70 height 14
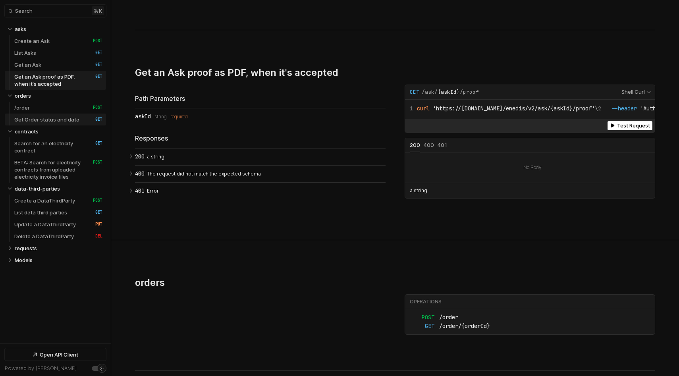
click at [54, 115] on link "Get Order status and data   HTTP Method: GET" at bounding box center [58, 120] width 88 height 12
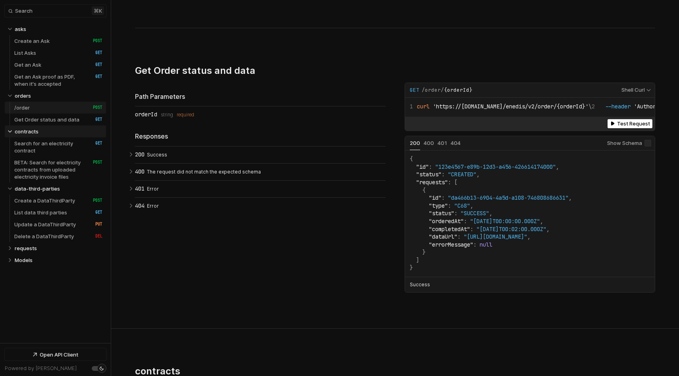
click at [54, 109] on link "/order   HTTP Method: POST" at bounding box center [58, 108] width 88 height 12
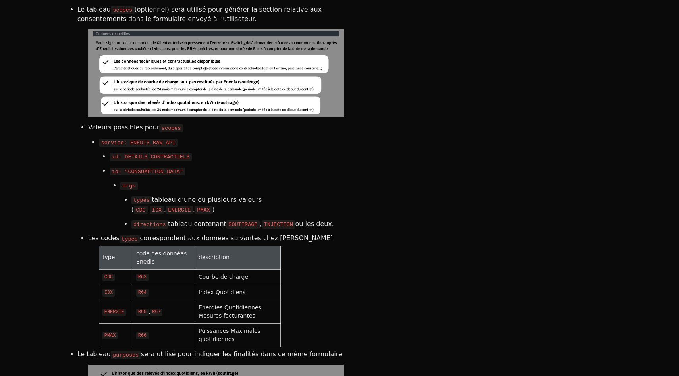
scroll to position [2044, 0]
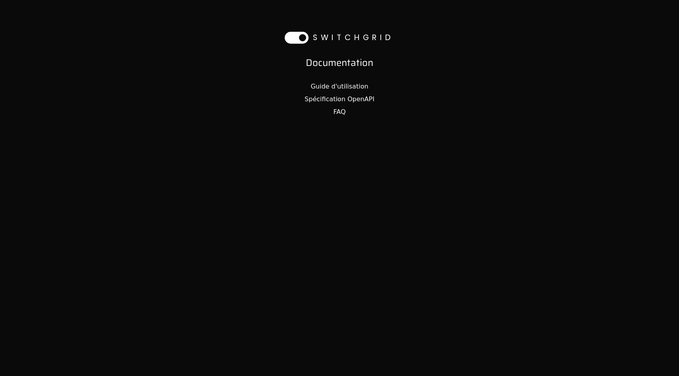
click at [345, 87] on link "Guide d'utilisation" at bounding box center [339, 87] width 58 height 8
click at [326, 101] on link "Spécification OpenAPI" at bounding box center [340, 99] width 70 height 8
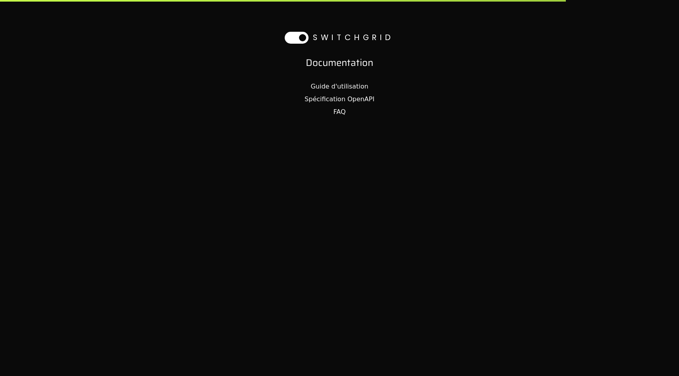
select select "**********"
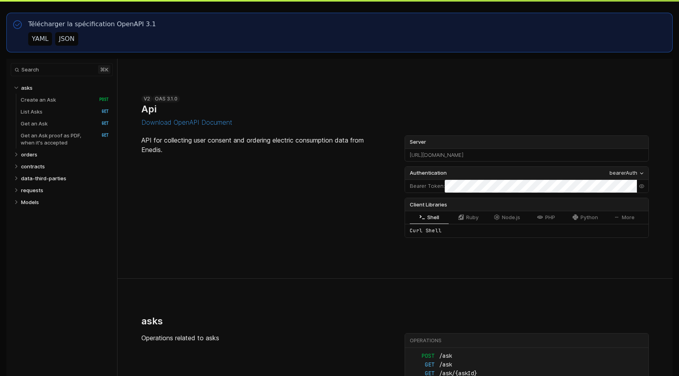
select select "**********"
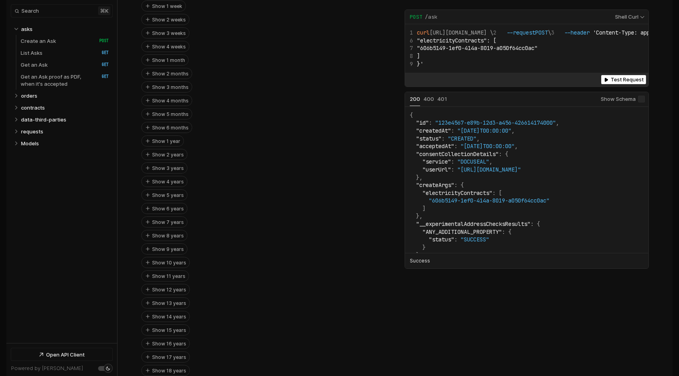
scroll to position [1042, 0]
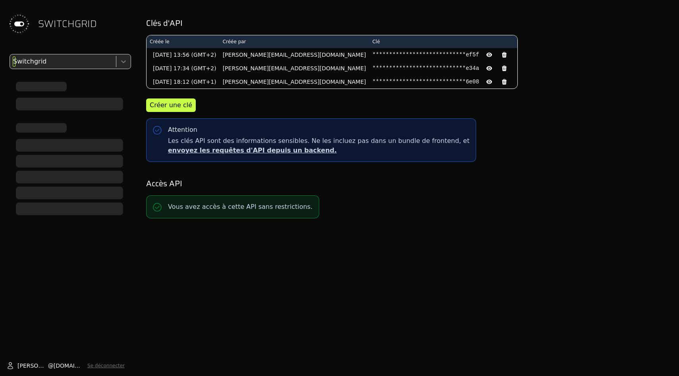
click at [78, 62] on div at bounding box center [62, 61] width 101 height 11
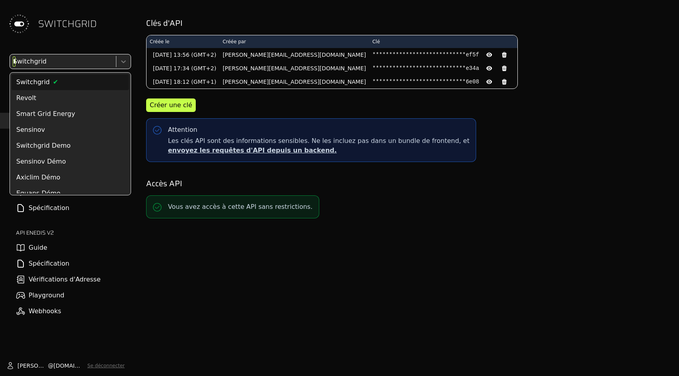
type input "**"
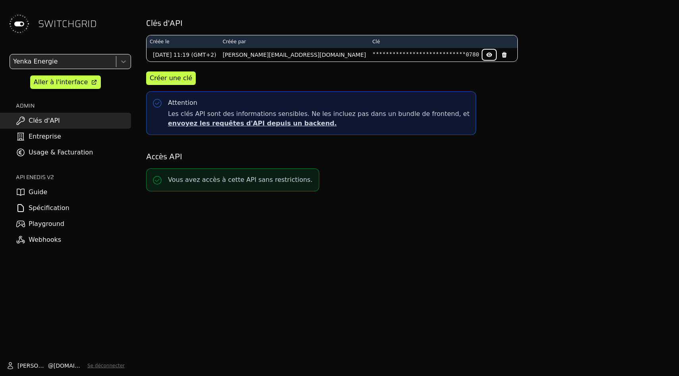
click at [486, 56] on icon at bounding box center [489, 55] width 6 height 6
click at [372, 56] on pre "88ae93e4811349af2aafbbace0a10780" at bounding box center [425, 55] width 107 height 8
copy pre "88ae93e4811349af2aafbbace0a10780"
